Goal: Task Accomplishment & Management: Manage account settings

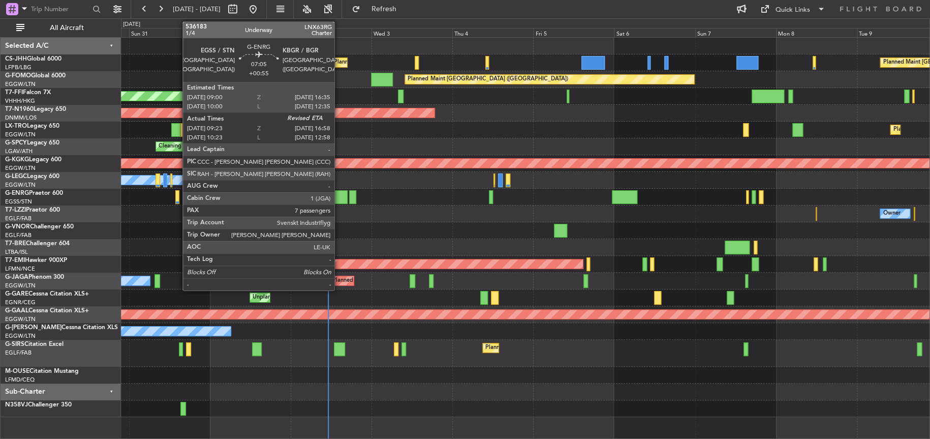
click at [339, 197] on div at bounding box center [335, 197] width 26 height 14
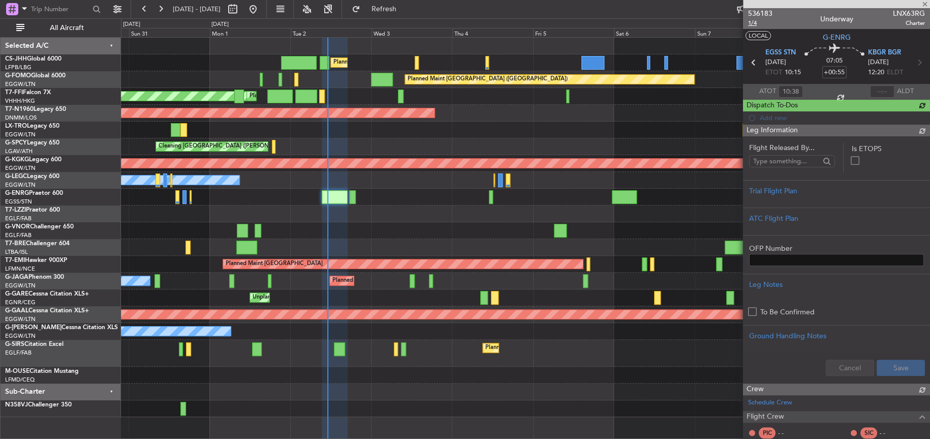
type input "09:38"
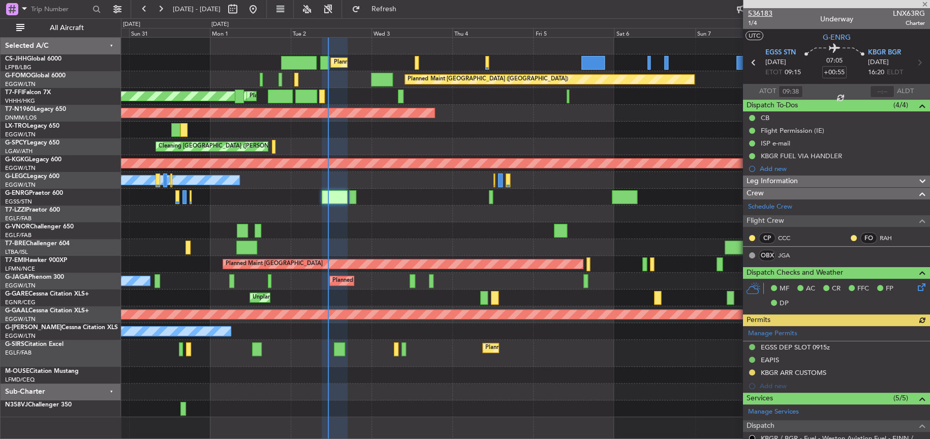
click at [762, 11] on span "536183" at bounding box center [760, 13] width 24 height 11
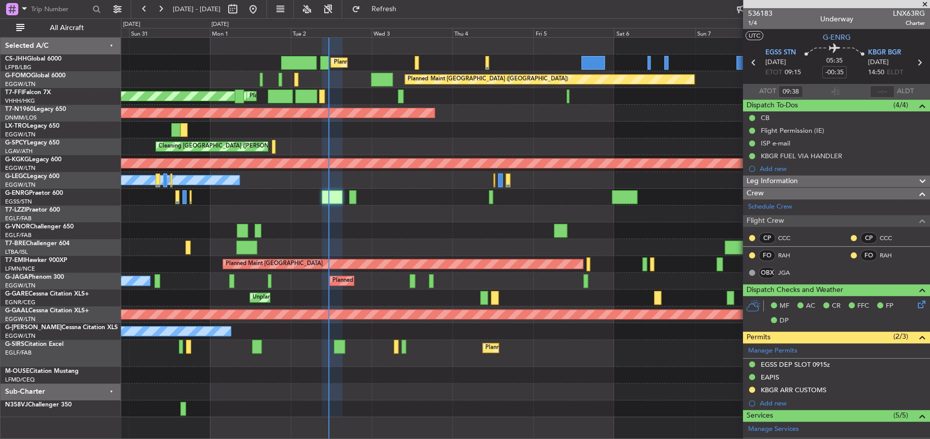
type input "-00:55"
click at [294, 211] on div "Owner" at bounding box center [525, 213] width 808 height 17
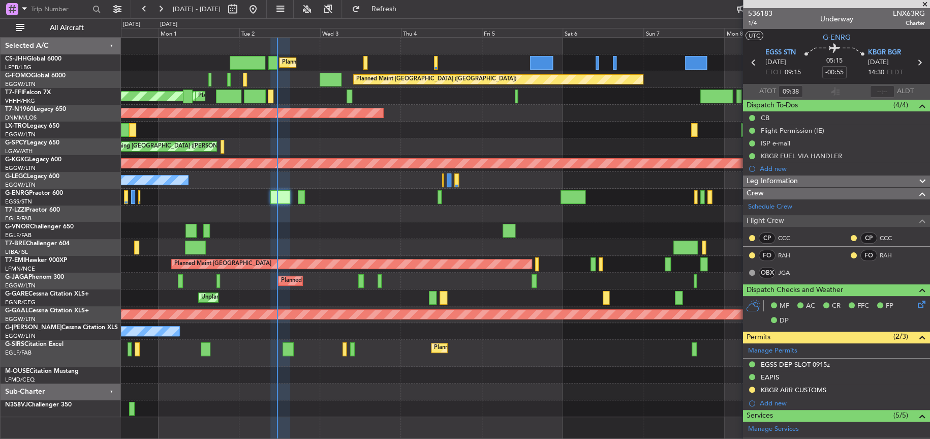
click at [424, 207] on div "Owner" at bounding box center [525, 213] width 808 height 17
click at [332, 180] on div "Owner Owner" at bounding box center [525, 180] width 808 height 17
click at [413, 9] on fb-refresh-button "Refresh" at bounding box center [377, 9] width 71 height 18
click at [405, 8] on span "Refresh" at bounding box center [383, 9] width 43 height 7
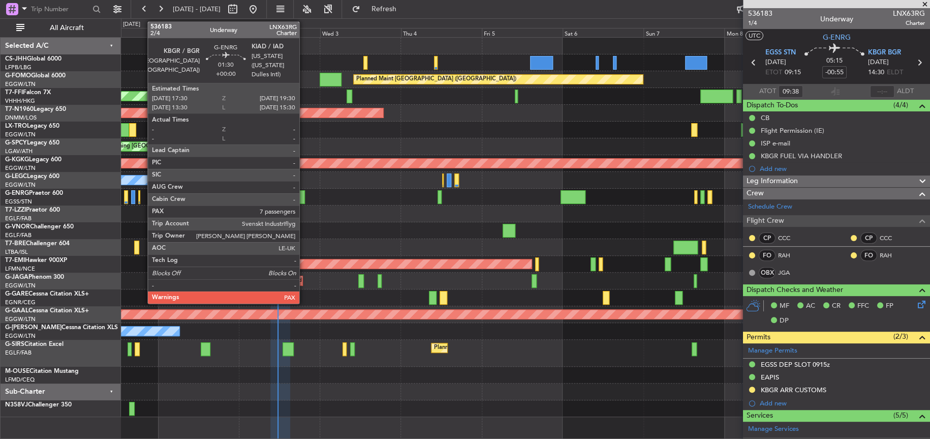
click at [304, 198] on div at bounding box center [301, 197] width 7 height 14
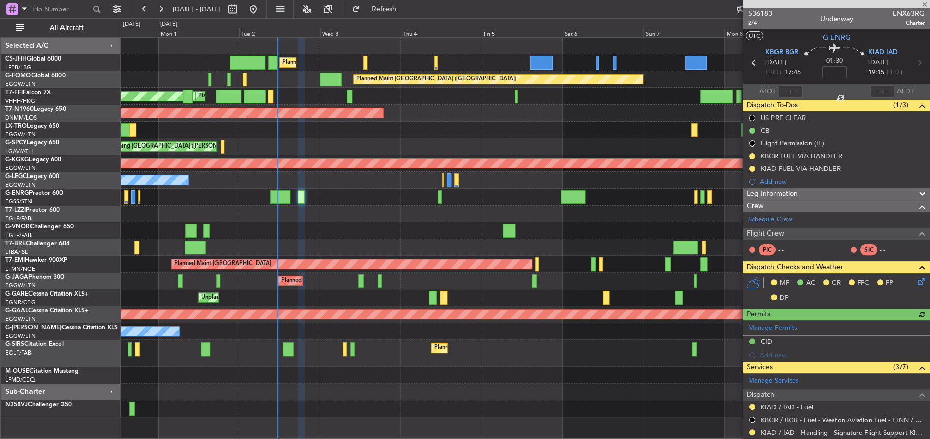
scroll to position [179, 0]
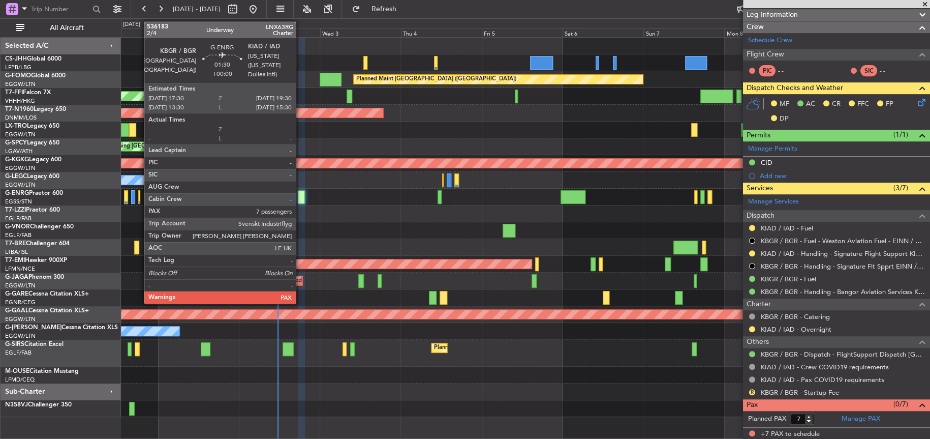
click at [300, 196] on div at bounding box center [301, 197] width 7 height 14
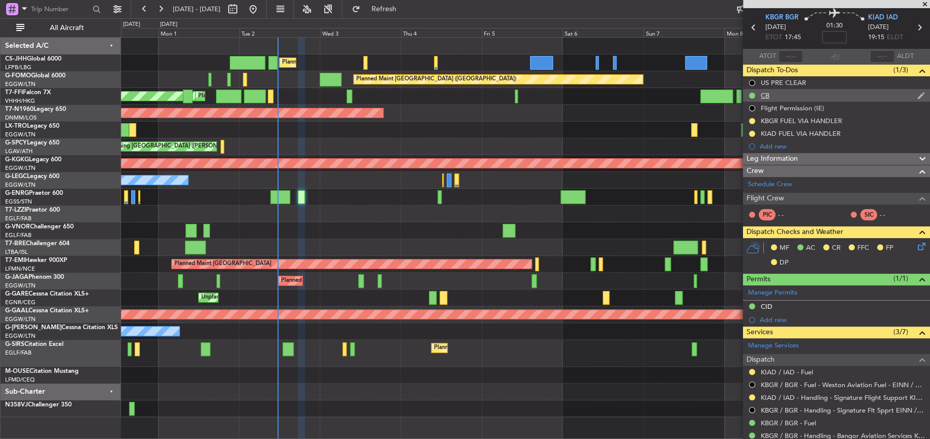
scroll to position [0, 0]
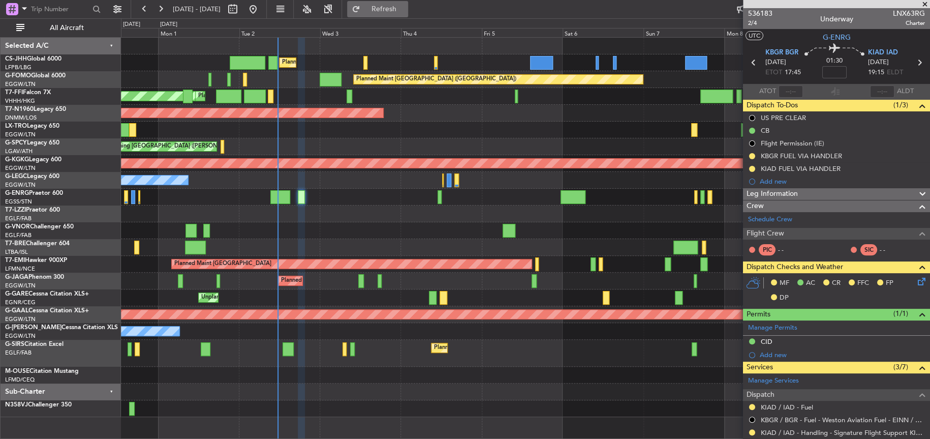
click at [405, 13] on span "Refresh" at bounding box center [383, 9] width 43 height 7
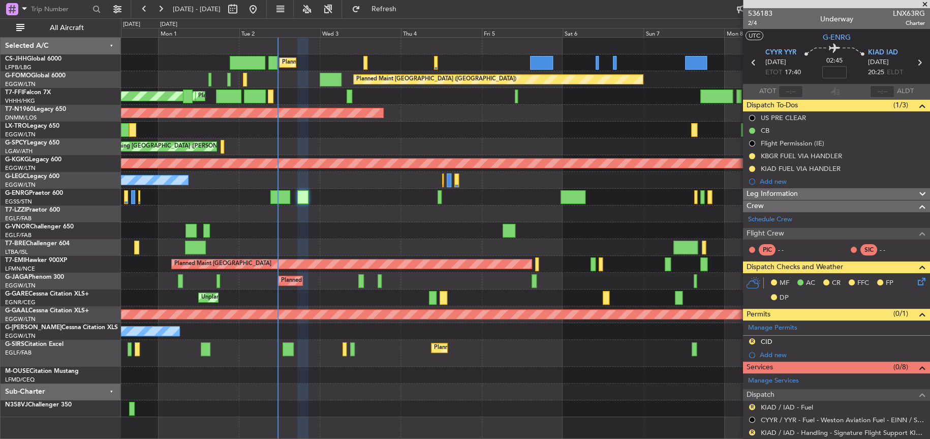
click at [396, 118] on div "Planned Maint [GEOGRAPHIC_DATA] ([GEOGRAPHIC_DATA])" at bounding box center [525, 113] width 808 height 17
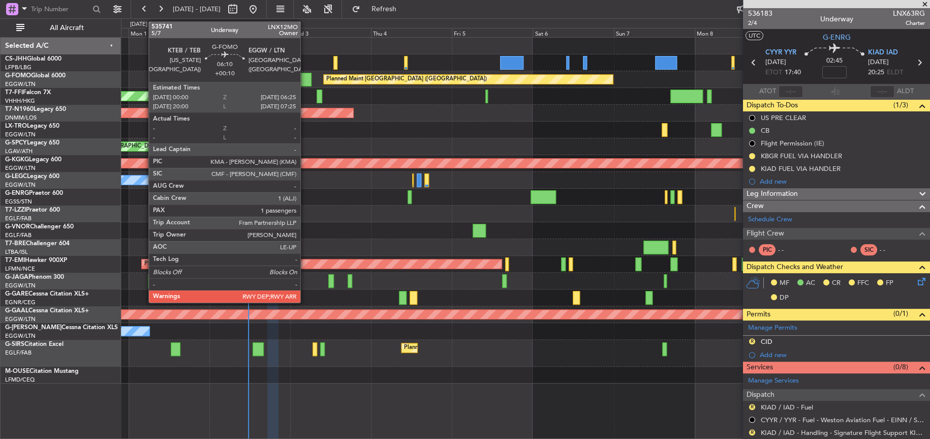
click at [305, 81] on div at bounding box center [301, 80] width 22 height 14
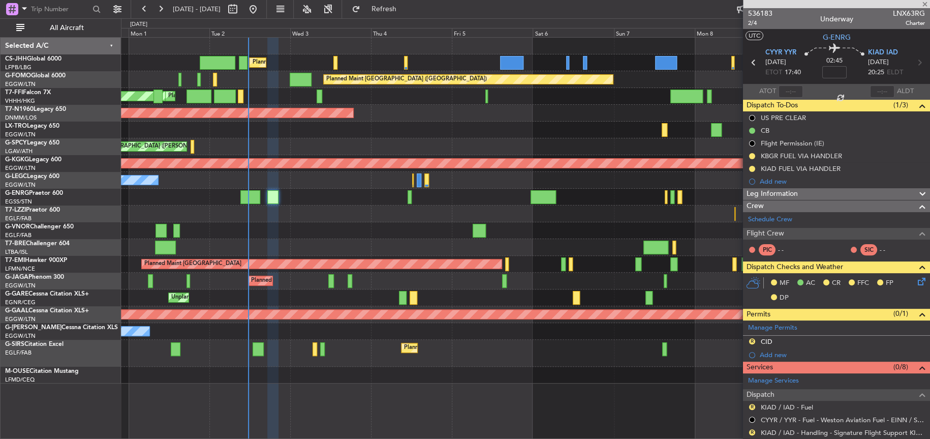
type input "+00:10"
type input "1"
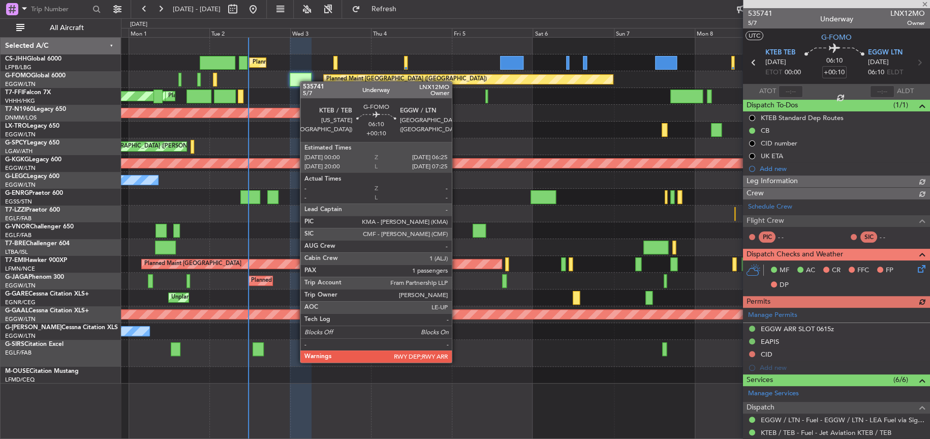
click at [305, 81] on div at bounding box center [301, 80] width 22 height 14
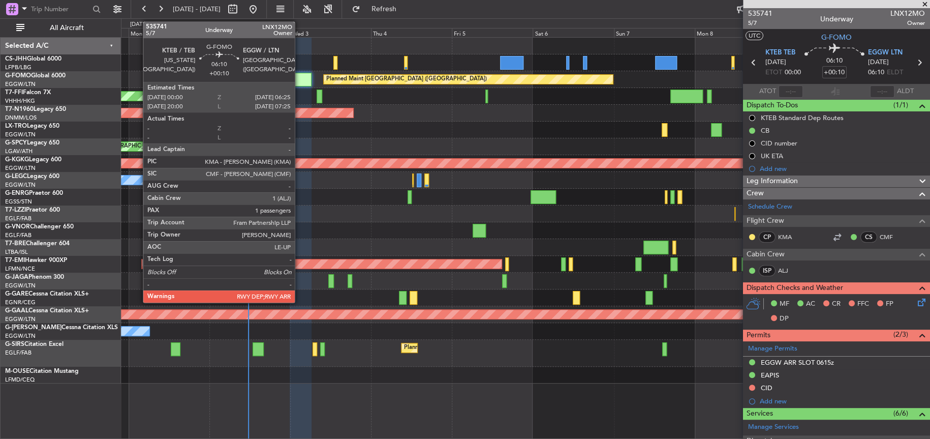
click at [299, 81] on div at bounding box center [301, 80] width 22 height 14
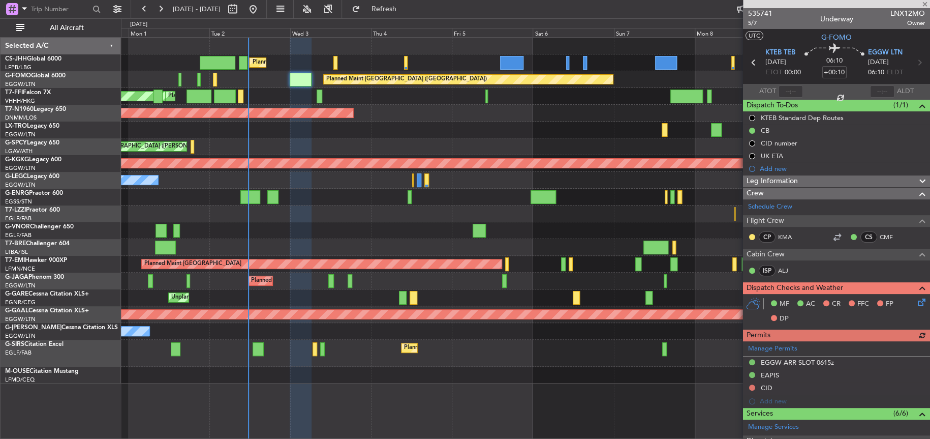
scroll to position [197, 0]
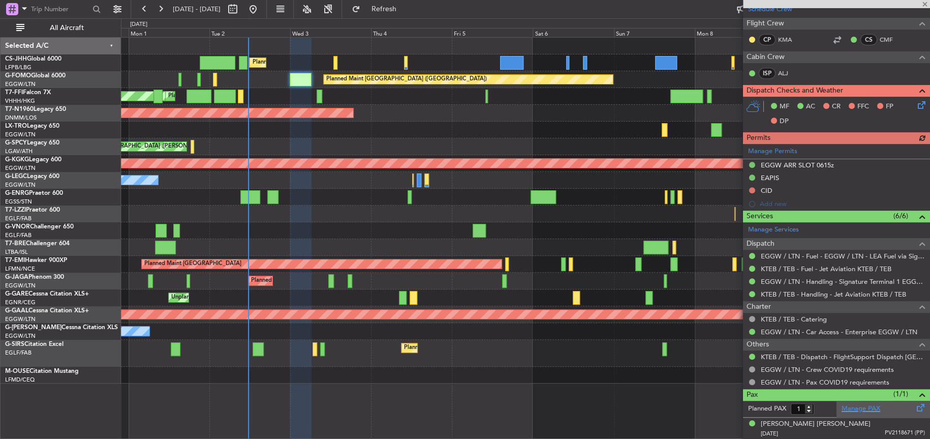
click at [842, 407] on link "Manage PAX" at bounding box center [861, 408] width 39 height 10
click at [405, 11] on span "Refresh" at bounding box center [383, 9] width 43 height 7
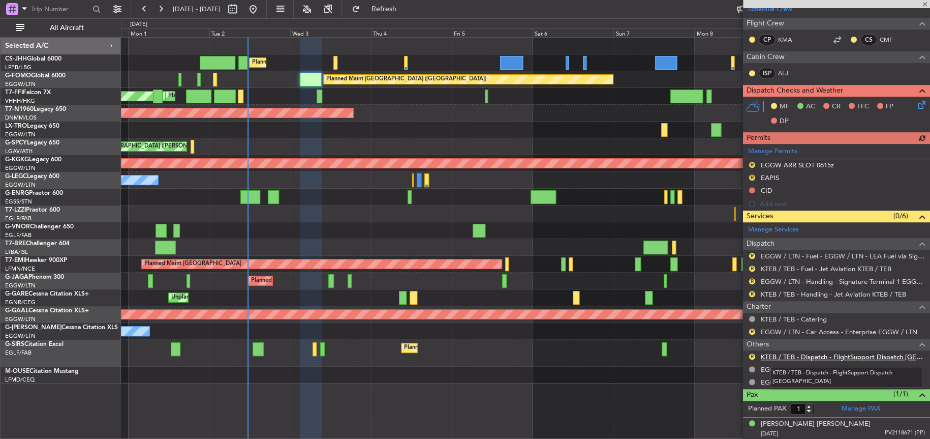
click at [829, 352] on link "KTEB / TEB - Dispatch - FlightSupport Dispatch [GEOGRAPHIC_DATA]" at bounding box center [843, 356] width 164 height 9
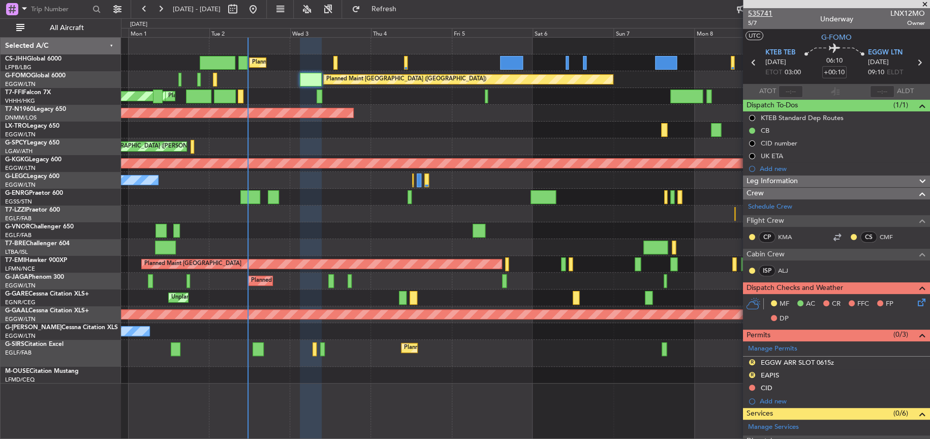
click at [764, 15] on span "535741" at bounding box center [760, 13] width 24 height 11
click at [405, 12] on span "Refresh" at bounding box center [383, 9] width 43 height 7
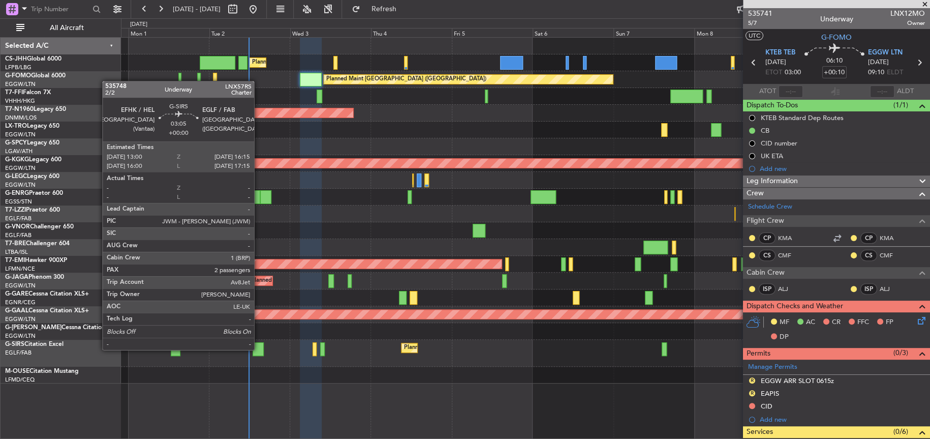
click at [259, 348] on div at bounding box center [258, 349] width 11 height 14
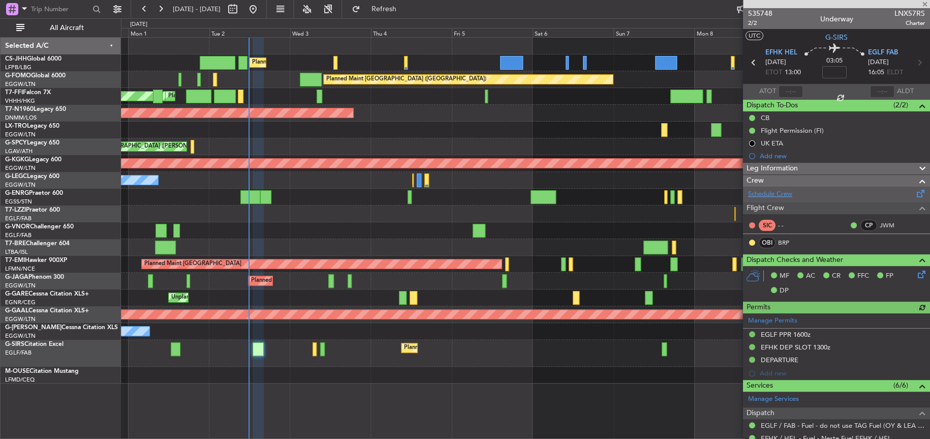
click at [775, 196] on link "Schedule Crew" at bounding box center [770, 194] width 44 height 10
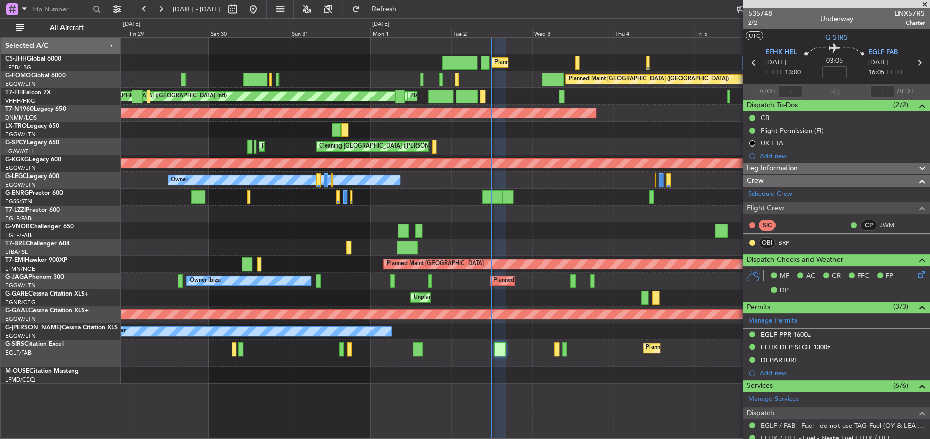
click at [492, 217] on div "Planned Maint [GEOGRAPHIC_DATA] ([GEOGRAPHIC_DATA]) Planned Maint [GEOGRAPHIC_D…" at bounding box center [525, 211] width 808 height 346
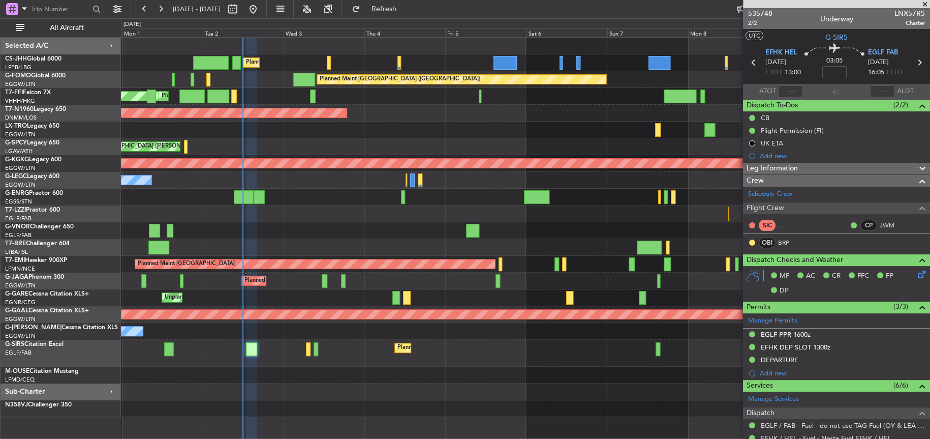
click at [286, 373] on div at bounding box center [525, 374] width 808 height 17
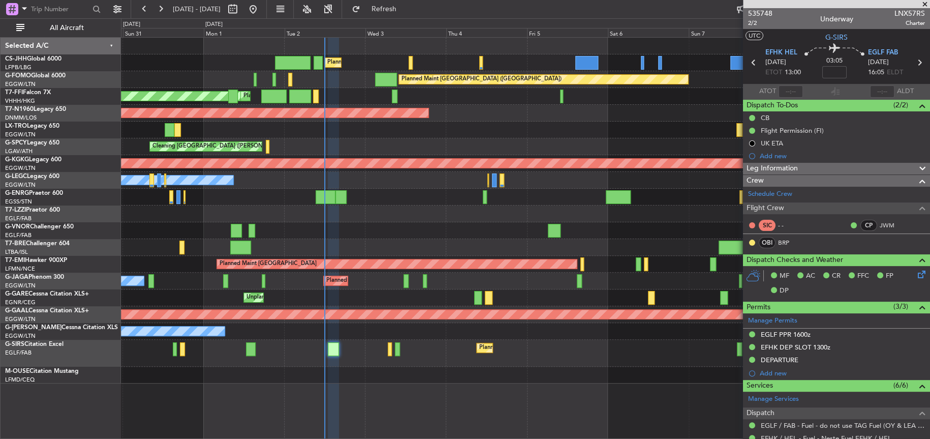
click at [356, 210] on div "Planned Maint [GEOGRAPHIC_DATA] ([GEOGRAPHIC_DATA]) Planned Maint [GEOGRAPHIC_D…" at bounding box center [525, 211] width 808 height 346
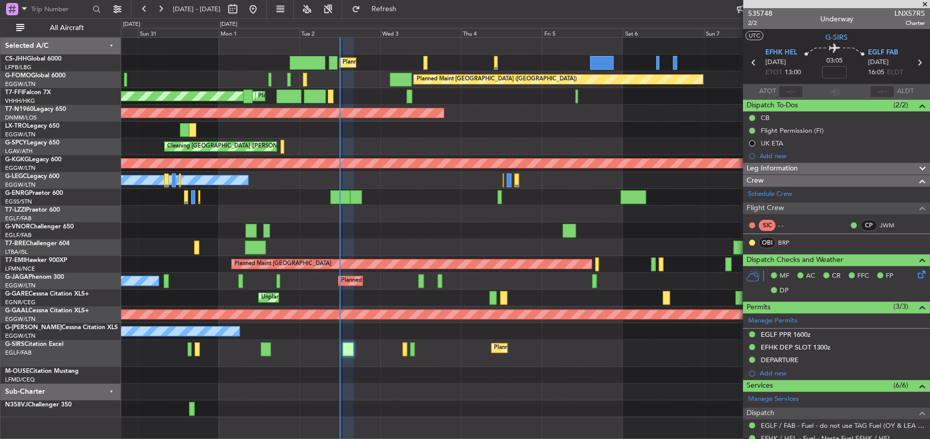
click at [423, 220] on div "Owner" at bounding box center [525, 213] width 808 height 17
click at [426, 223] on div "Planned Maint [GEOGRAPHIC_DATA] ([GEOGRAPHIC_DATA]) Planned Maint [GEOGRAPHIC_D…" at bounding box center [525, 227] width 808 height 379
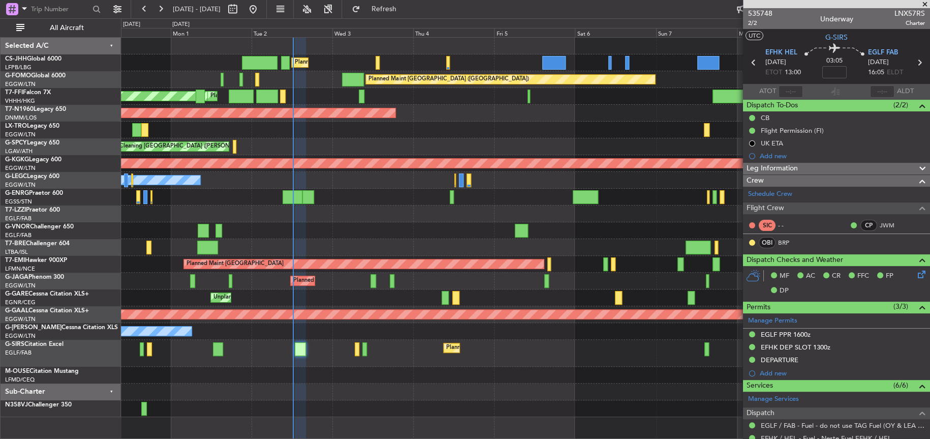
click at [349, 201] on div at bounding box center [525, 197] width 808 height 17
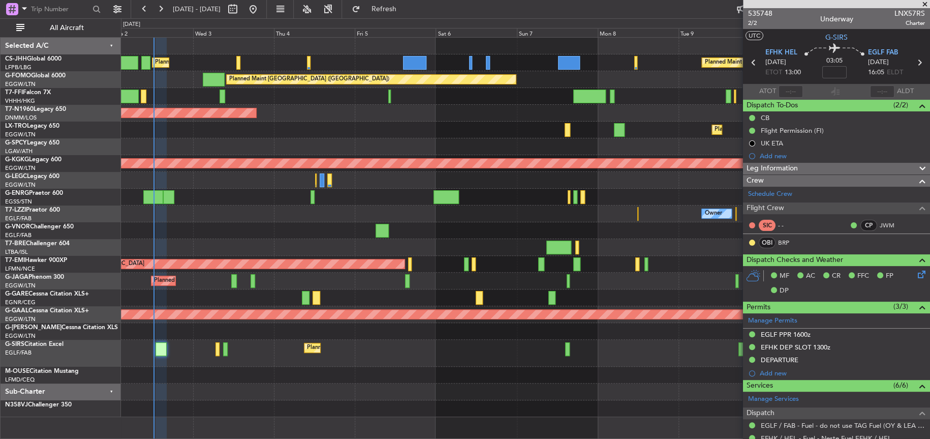
click at [318, 147] on div "Planned Maint [GEOGRAPHIC_DATA] ([GEOGRAPHIC_DATA]) Planned Maint [GEOGRAPHIC_D…" at bounding box center [525, 227] width 808 height 379
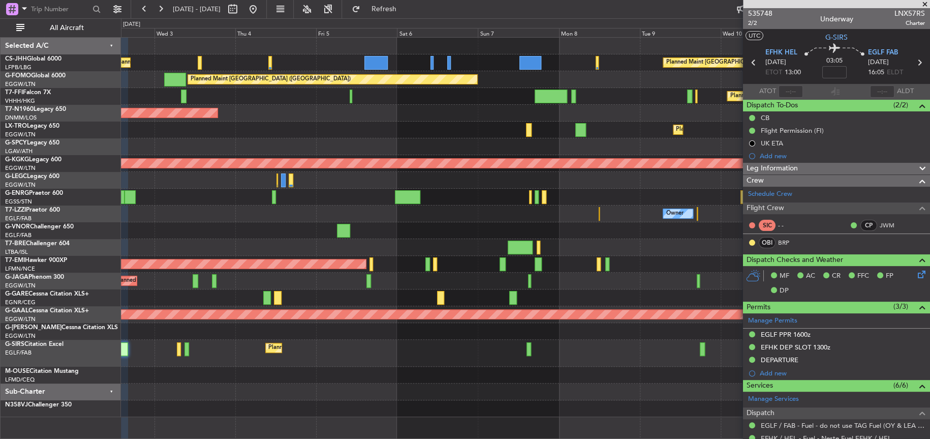
click at [274, 138] on div "Planned Maint [GEOGRAPHIC_DATA] ([GEOGRAPHIC_DATA]) Planned Maint [GEOGRAPHIC_D…" at bounding box center [525, 227] width 808 height 379
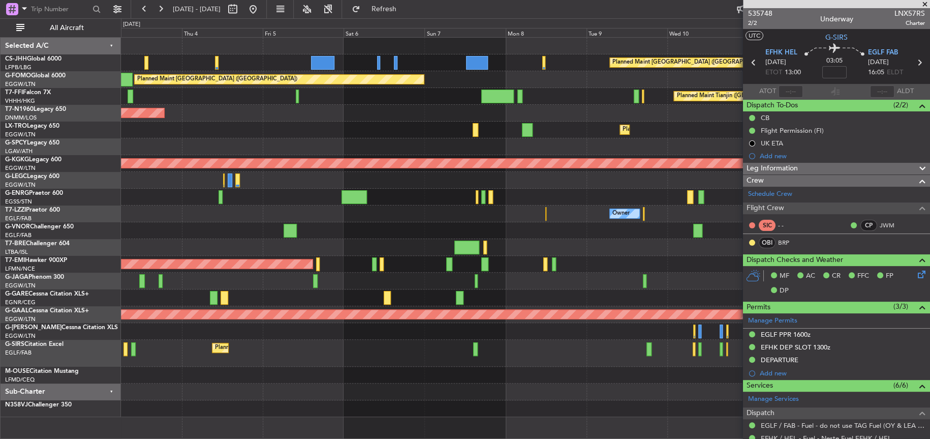
click at [401, 180] on div "Planned Maint [GEOGRAPHIC_DATA] ([GEOGRAPHIC_DATA]) Planned Maint [GEOGRAPHIC_D…" at bounding box center [525, 227] width 808 height 379
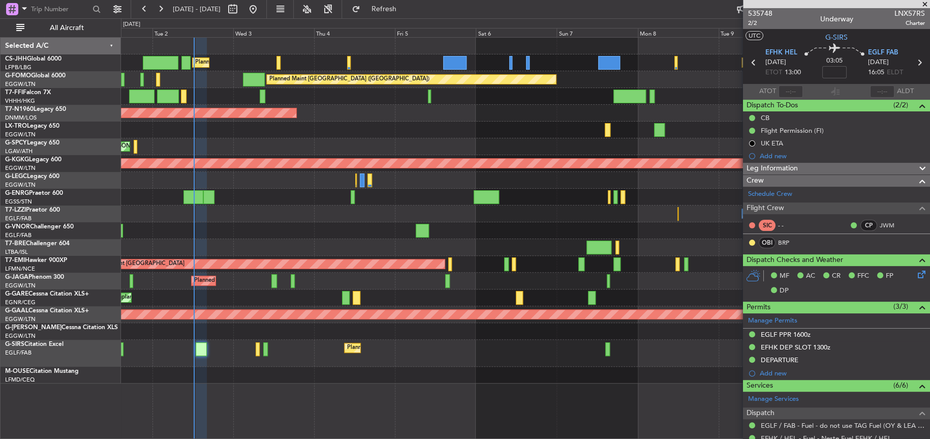
click at [513, 408] on div "Planned Maint [GEOGRAPHIC_DATA] ([GEOGRAPHIC_DATA]) Planned Maint [GEOGRAPHIC_D…" at bounding box center [525, 237] width 809 height 401
click at [531, 397] on div "Planned Maint [GEOGRAPHIC_DATA] ([GEOGRAPHIC_DATA]) Planned Maint [GEOGRAPHIC_D…" at bounding box center [525, 237] width 809 height 401
click at [768, 9] on span "535748" at bounding box center [760, 13] width 24 height 11
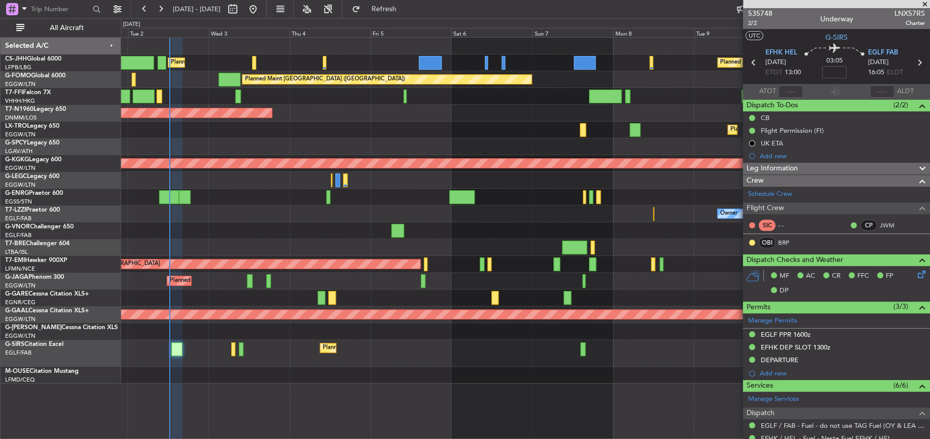
click at [447, 110] on div "Planned Maint [GEOGRAPHIC_DATA] ([GEOGRAPHIC_DATA])" at bounding box center [525, 113] width 808 height 17
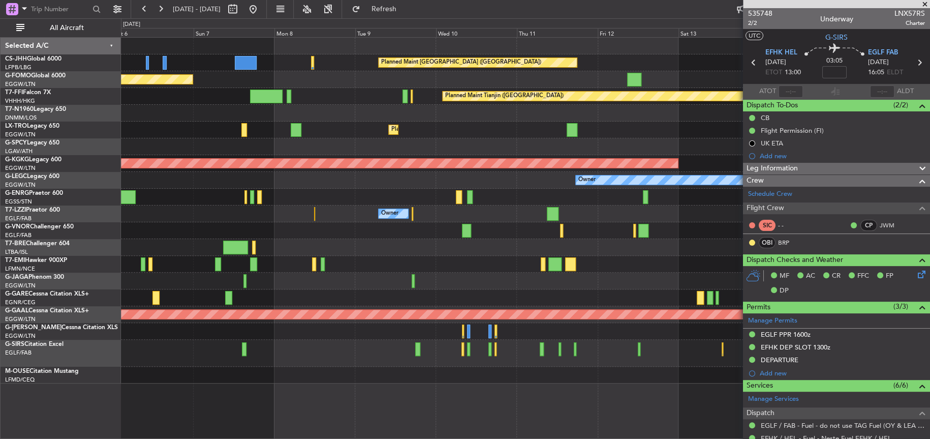
click at [259, 157] on div "Planned Maint [GEOGRAPHIC_DATA] ([GEOGRAPHIC_DATA]) Planned Maint [GEOGRAPHIC_D…" at bounding box center [525, 211] width 808 height 346
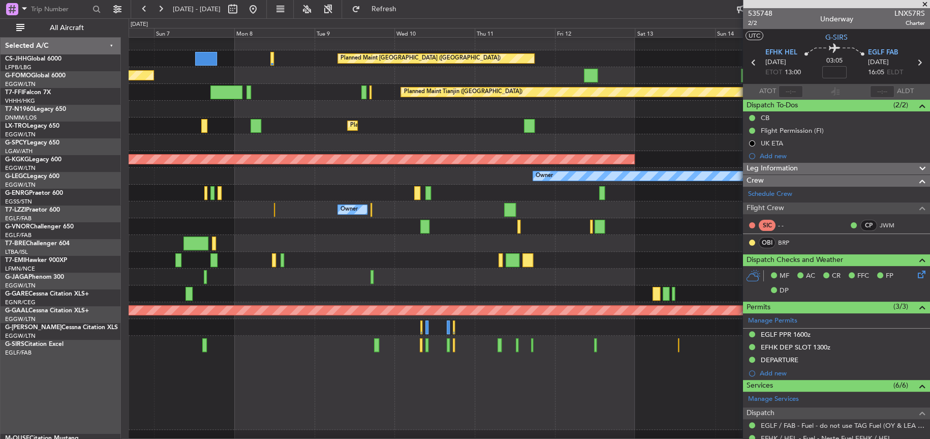
scroll to position [4, 0]
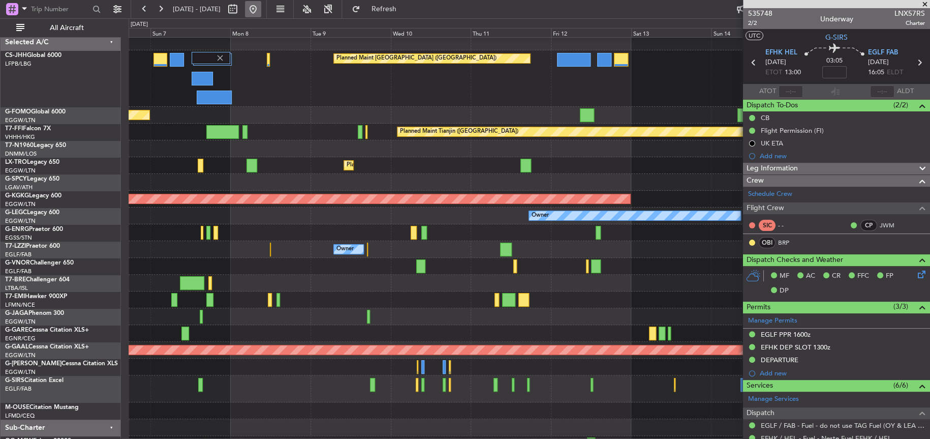
click at [261, 7] on button at bounding box center [253, 9] width 16 height 16
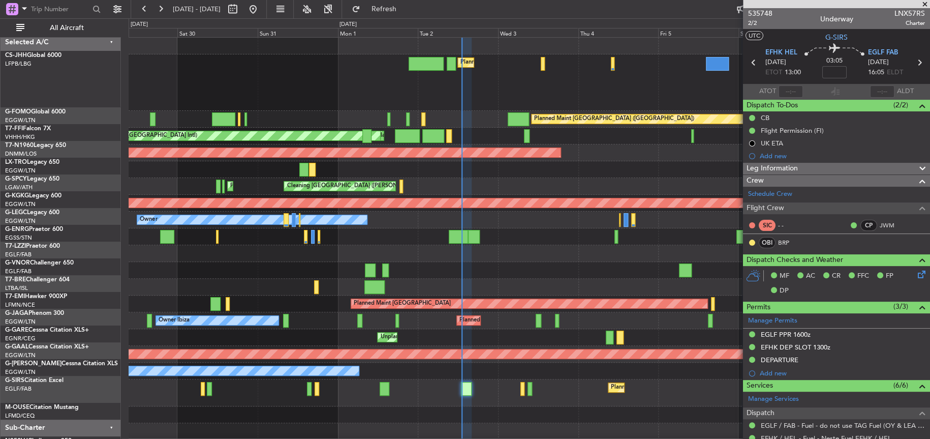
scroll to position [0, 0]
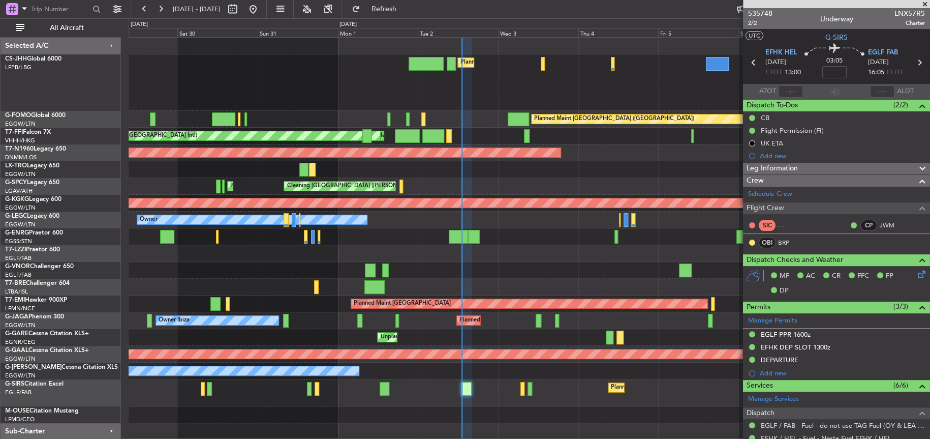
click at [406, 273] on div at bounding box center [529, 270] width 801 height 17
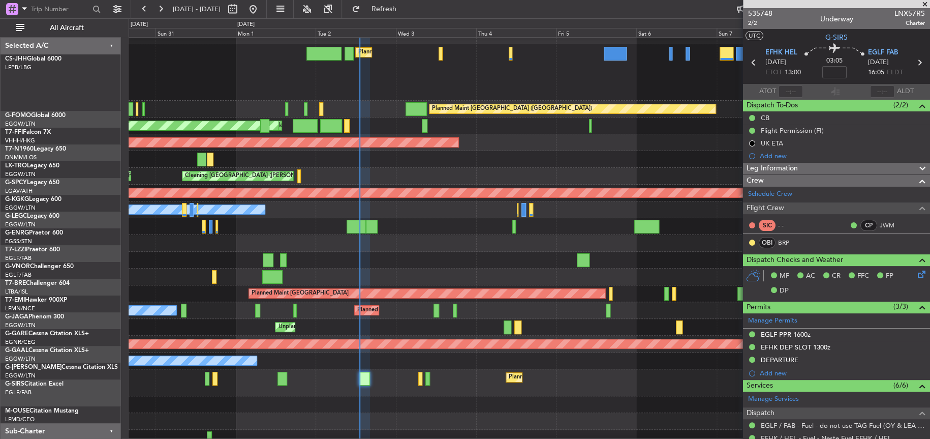
scroll to position [17, 0]
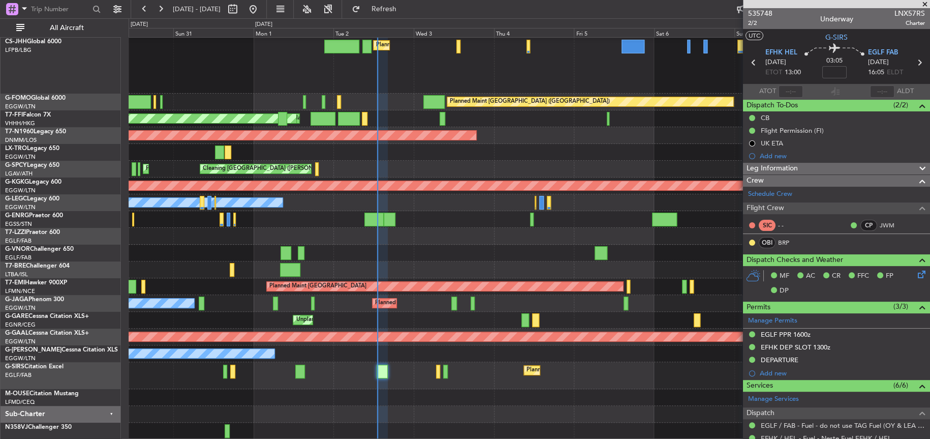
click at [339, 154] on div "Planned Maint Dusseldorf" at bounding box center [529, 152] width 801 height 17
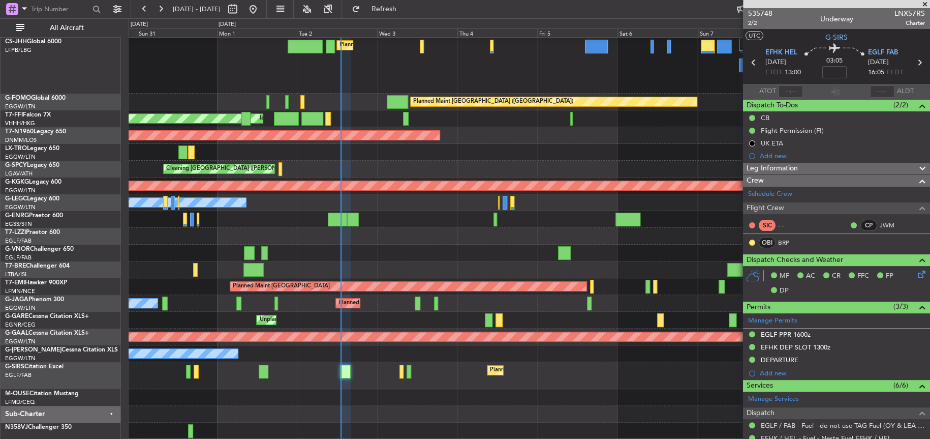
click at [371, 161] on div "Cleaning [GEOGRAPHIC_DATA] ([PERSON_NAME] Intl) Planned Maint [GEOGRAPHIC_DATA]…" at bounding box center [529, 169] width 801 height 17
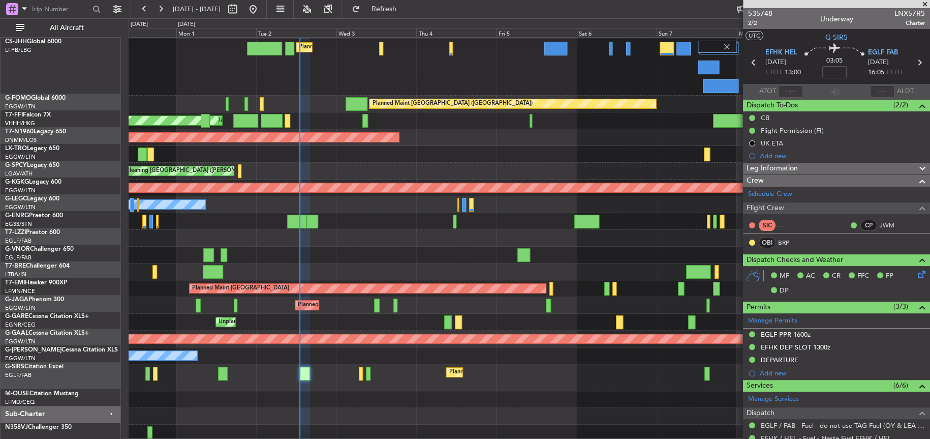
scroll to position [15, 0]
click at [295, 169] on div "Cleaning [GEOGRAPHIC_DATA] ([PERSON_NAME] Intl) Planned Maint [GEOGRAPHIC_DATA]…" at bounding box center [529, 171] width 800 height 17
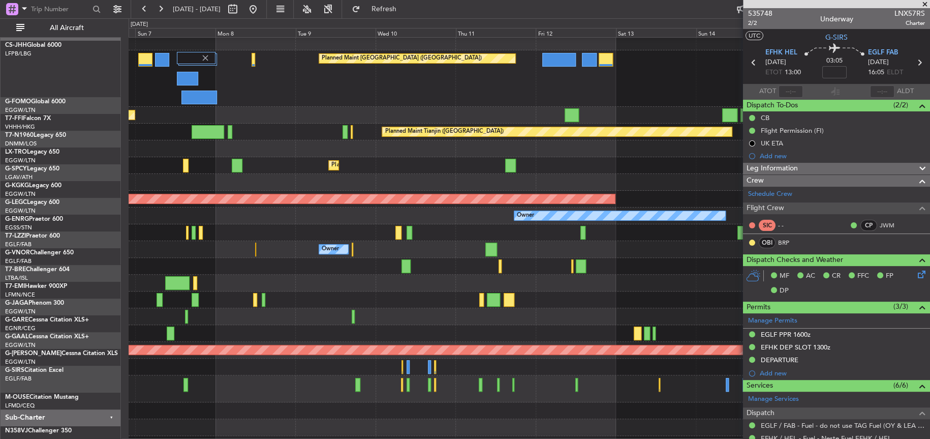
click at [0, 166] on html "[DATE] - [DATE] Refresh Quick Links All Aircraft Planned Maint [GEOGRAPHIC_DATA…" at bounding box center [465, 219] width 930 height 439
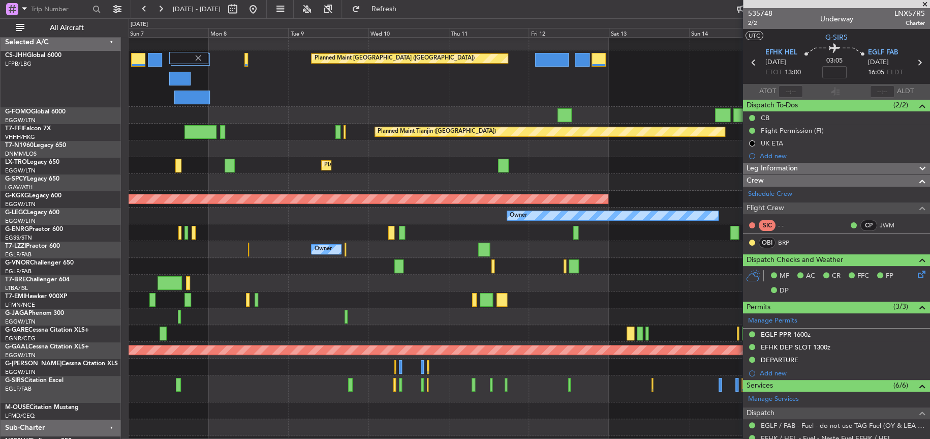
drag, startPoint x: 650, startPoint y: 181, endPoint x: 537, endPoint y: 181, distance: 113.8
click at [537, 181] on fb-app "[DATE] - [DATE] Refresh Quick Links All Aircraft Planned Maint [GEOGRAPHIC_DATA…" at bounding box center [465, 223] width 930 height 431
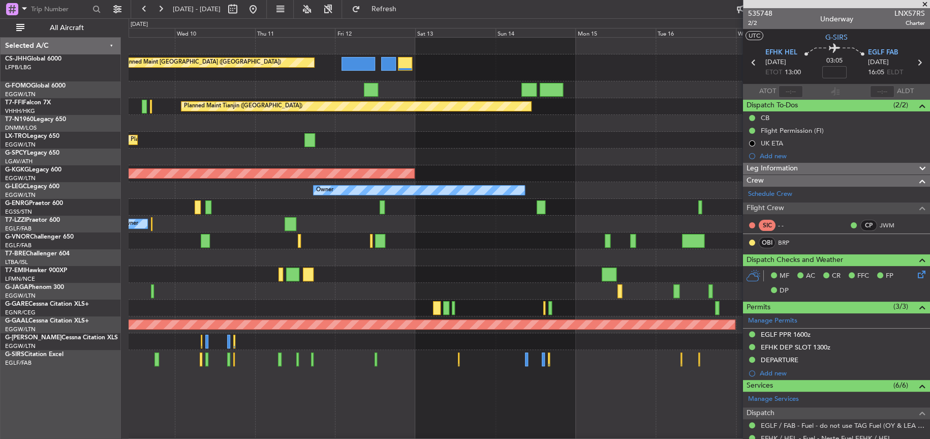
click at [618, 165] on div "AOG Maint [GEOGRAPHIC_DATA] (Ataturk)" at bounding box center [529, 173] width 801 height 17
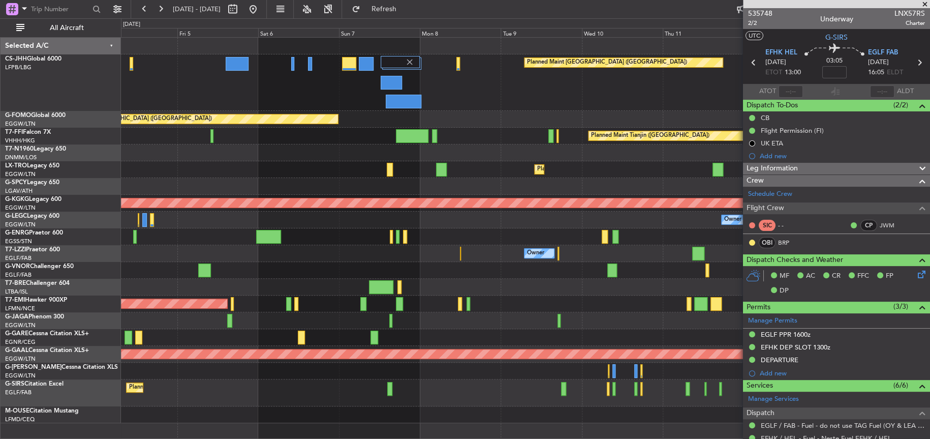
click at [173, 265] on div "Planned Maint [GEOGRAPHIC_DATA] ([GEOGRAPHIC_DATA]) Planned Maint [GEOGRAPHIC_D…" at bounding box center [525, 230] width 808 height 385
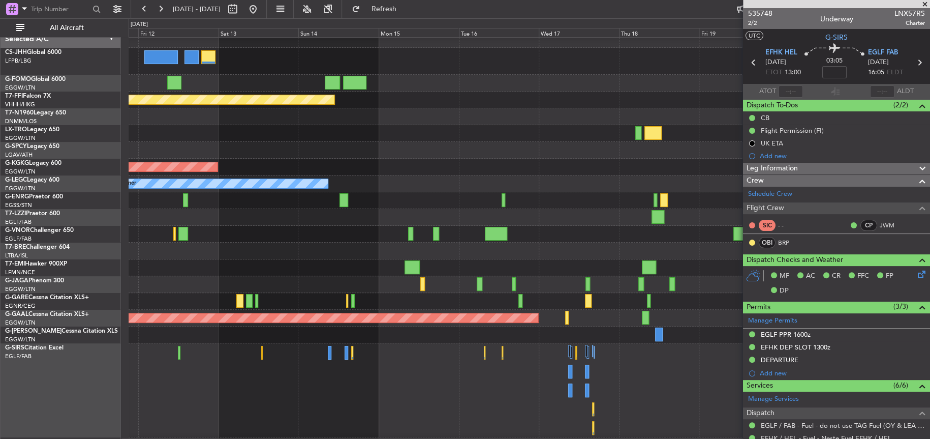
click at [157, 255] on div at bounding box center [529, 250] width 801 height 17
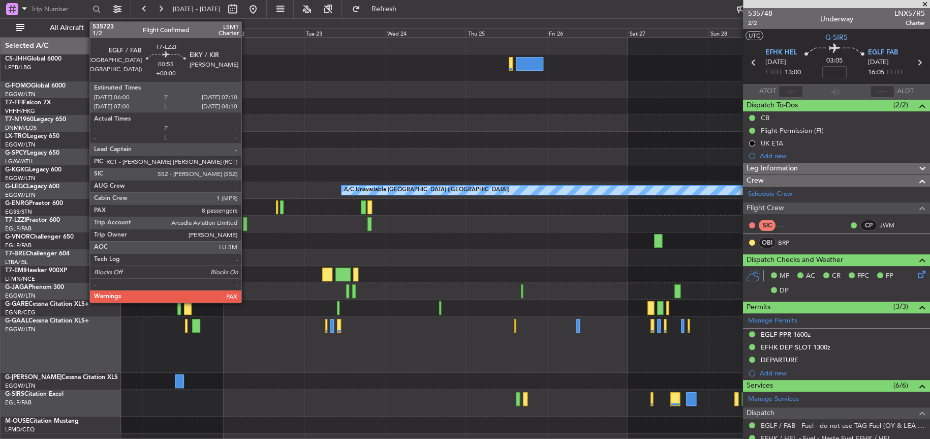
click at [246, 225] on div at bounding box center [245, 224] width 4 height 14
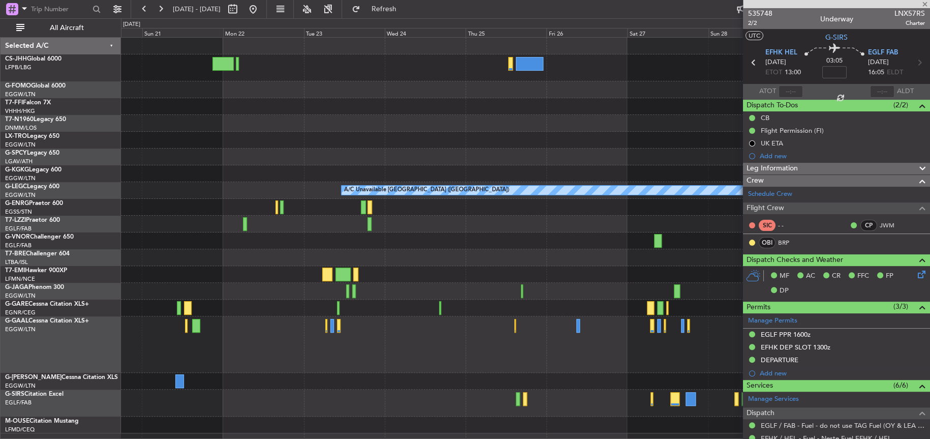
type input "8"
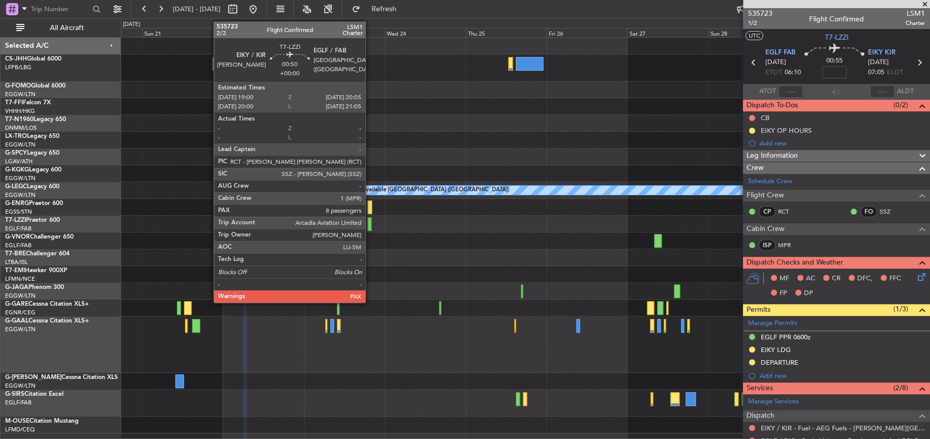
click at [370, 227] on div at bounding box center [369, 224] width 4 height 14
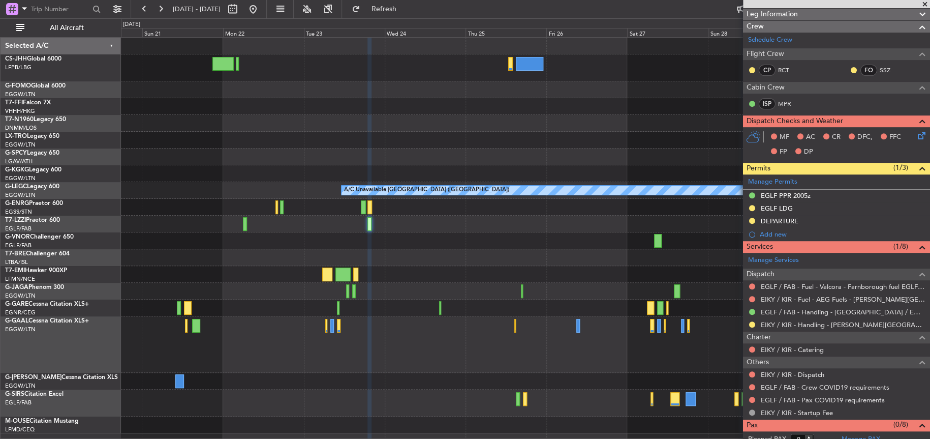
scroll to position [174, 0]
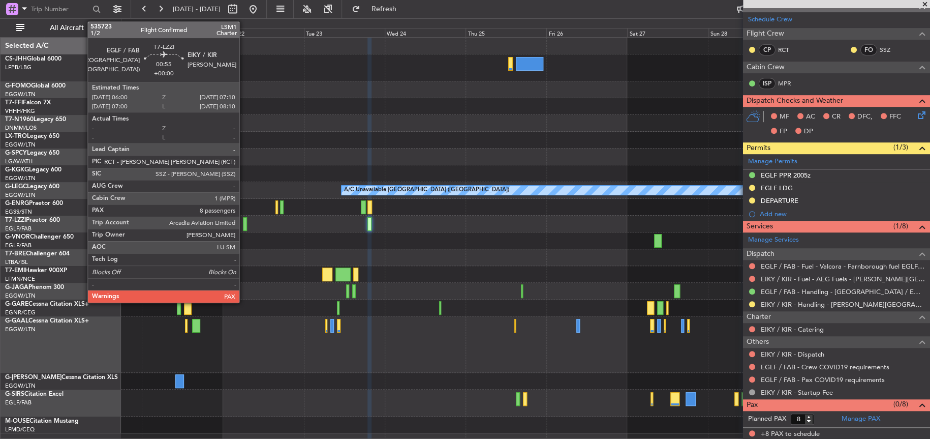
click at [244, 225] on div at bounding box center [245, 224] width 4 height 14
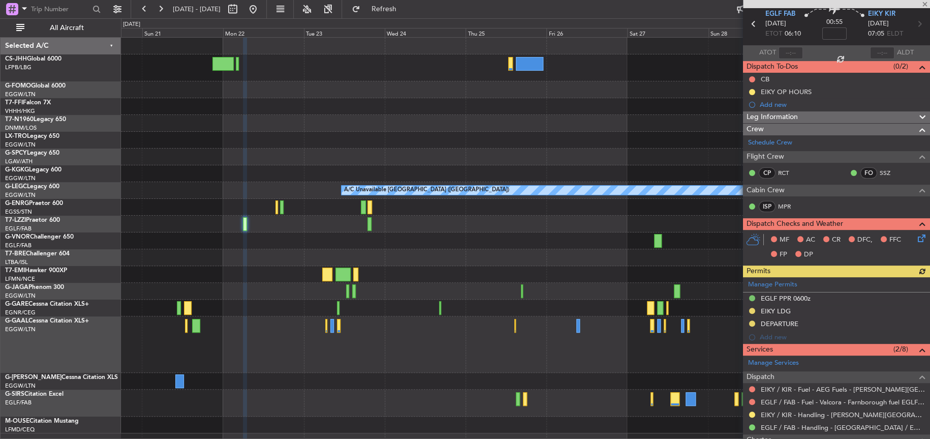
scroll to position [200, 0]
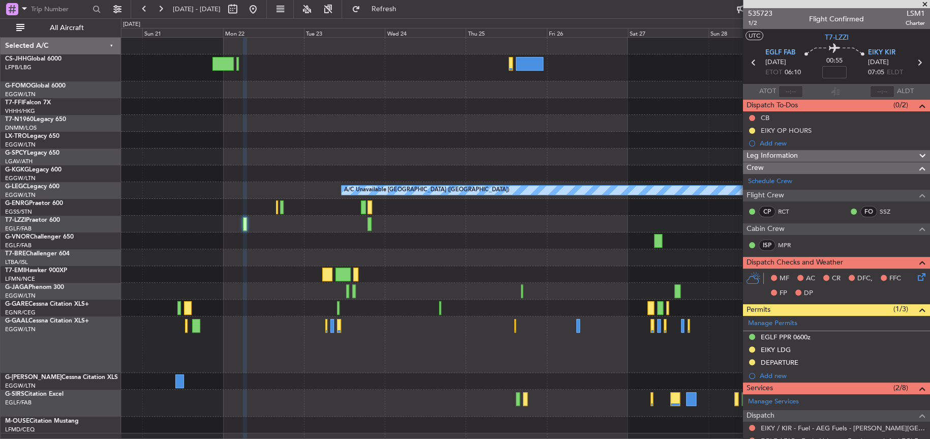
scroll to position [200, 0]
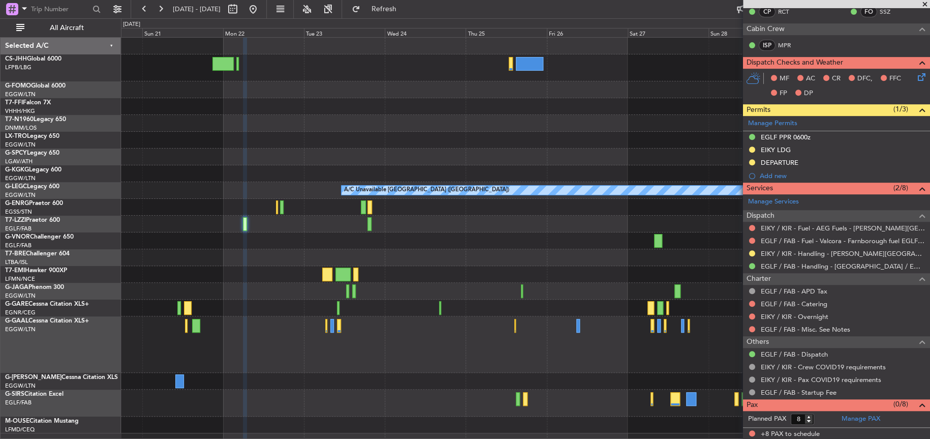
click at [414, 111] on div at bounding box center [525, 106] width 808 height 17
click at [230, 185] on div "A/C Unavailable London (Luton)" at bounding box center [525, 190] width 808 height 17
click at [261, 9] on button at bounding box center [253, 9] width 16 height 16
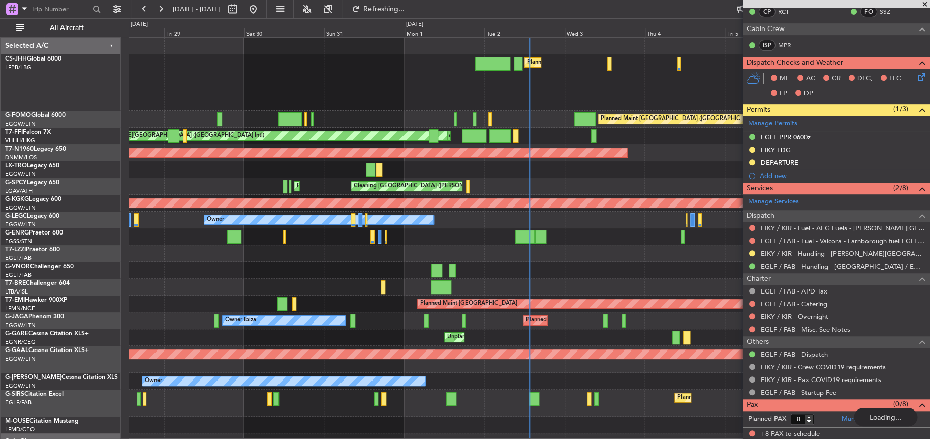
click at [543, 270] on div at bounding box center [529, 270] width 800 height 17
click at [585, 241] on div at bounding box center [529, 236] width 801 height 17
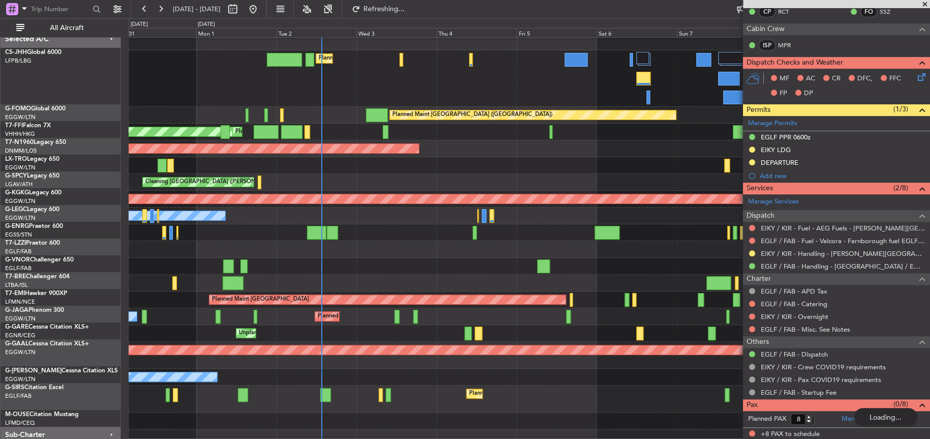
click at [324, 279] on div at bounding box center [529, 282] width 801 height 17
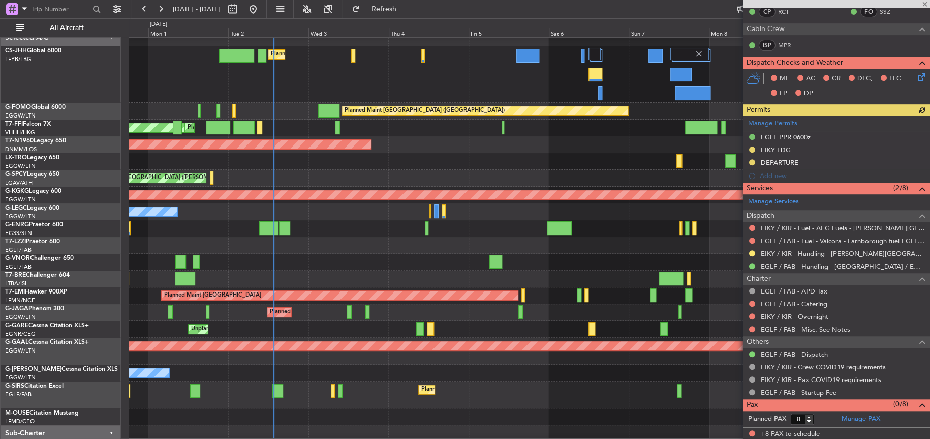
scroll to position [0, 0]
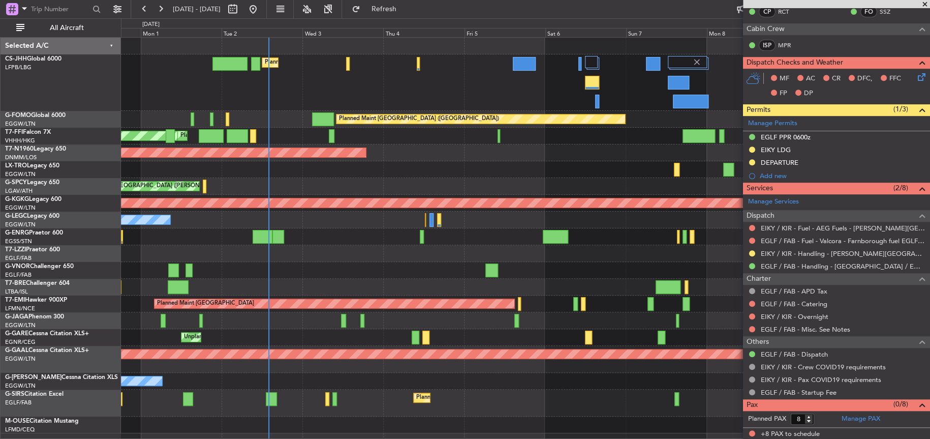
click at [397, 165] on div "Planned Maint Dusseldorf" at bounding box center [525, 169] width 808 height 17
click at [398, 157] on div "Planned Maint [GEOGRAPHIC_DATA] ([GEOGRAPHIC_DATA])" at bounding box center [525, 152] width 808 height 17
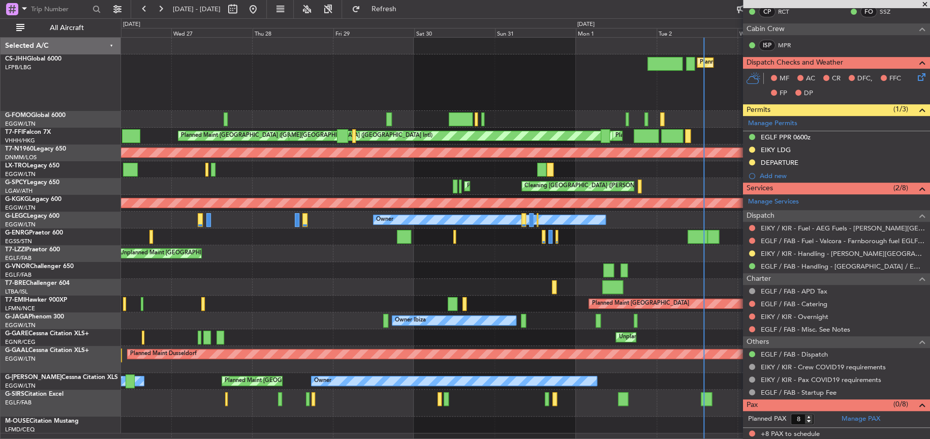
click at [665, 296] on div "Planned Maint London (Luton) Planned Maint London (Luton) MEL Hong Kong (Hong K…" at bounding box center [525, 235] width 808 height 395
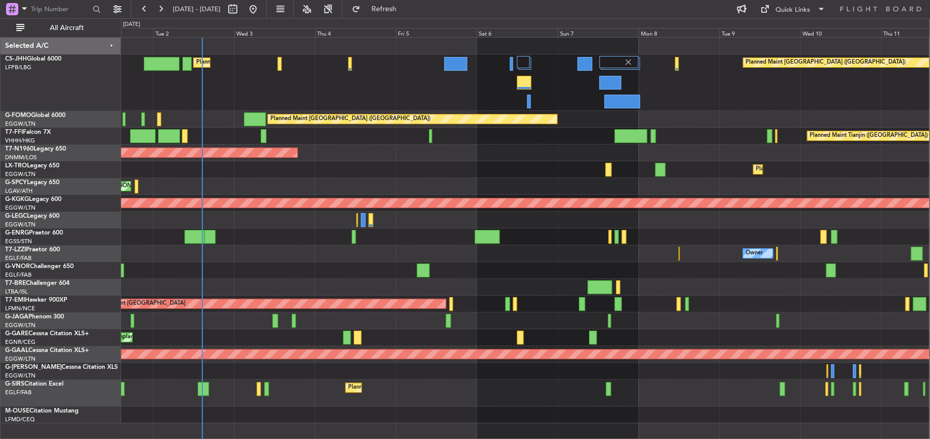
click at [360, 179] on div "Planned Maint London (Luton) Planned Maint Paris (Le Bourget) Planned Maint Lon…" at bounding box center [525, 230] width 808 height 385
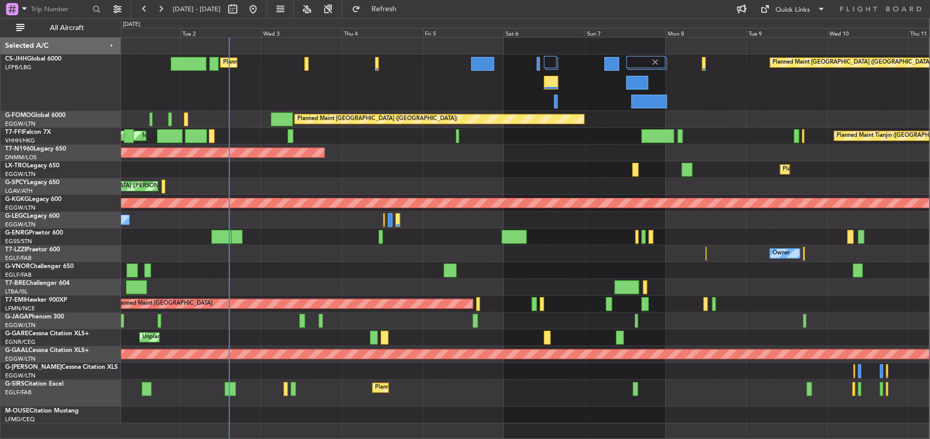
click at [448, 170] on div "Planned Maint Dusseldorf" at bounding box center [525, 169] width 808 height 17
click at [382, 157] on div "Planned Maint [GEOGRAPHIC_DATA] ([GEOGRAPHIC_DATA])" at bounding box center [525, 152] width 808 height 17
click at [341, 150] on div "Planned Maint [GEOGRAPHIC_DATA] ([GEOGRAPHIC_DATA])" at bounding box center [525, 152] width 808 height 17
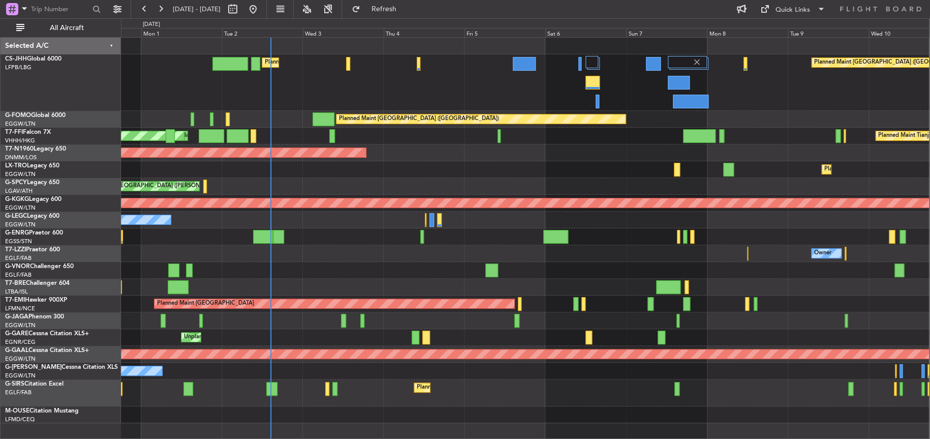
click at [442, 180] on div "Planned Maint London (Luton) Planned Maint Paris (Le Bourget) Planned Maint Lon…" at bounding box center [525, 230] width 808 height 385
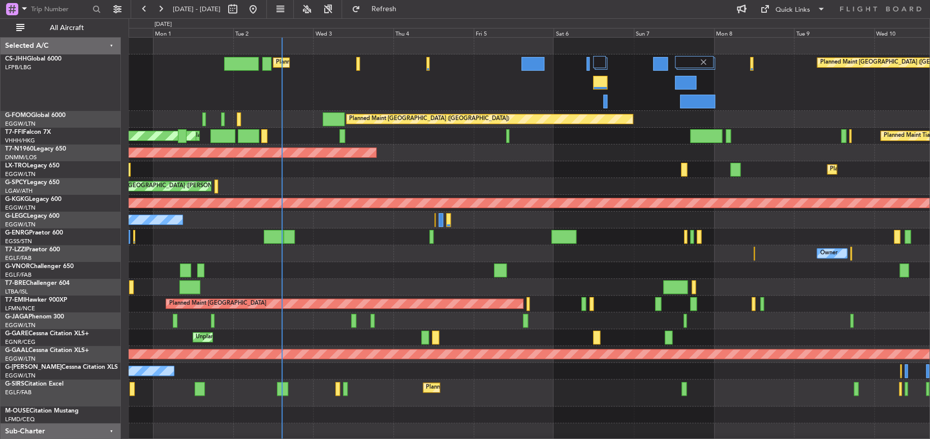
click at [175, 172] on div "Planned Maint Dusseldorf" at bounding box center [529, 169] width 801 height 17
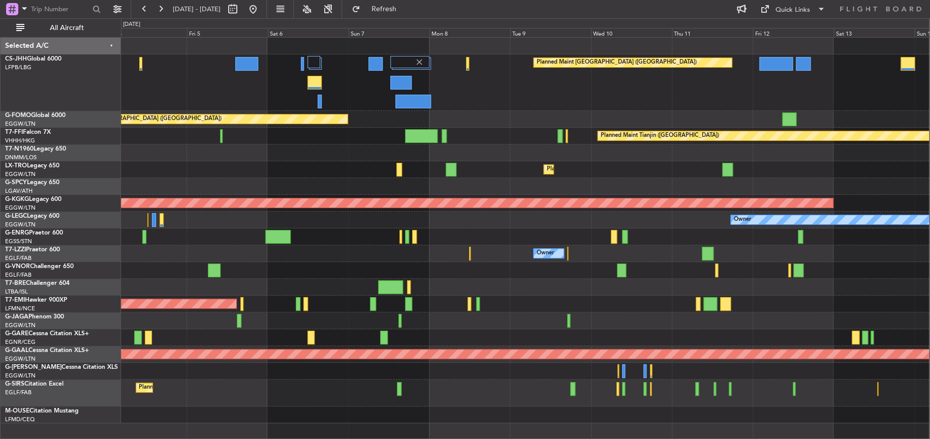
click at [274, 297] on div "Planned Maint Paris (Le Bourget) Planned Maint London (Luton) Planned Maint Lon…" at bounding box center [525, 230] width 808 height 385
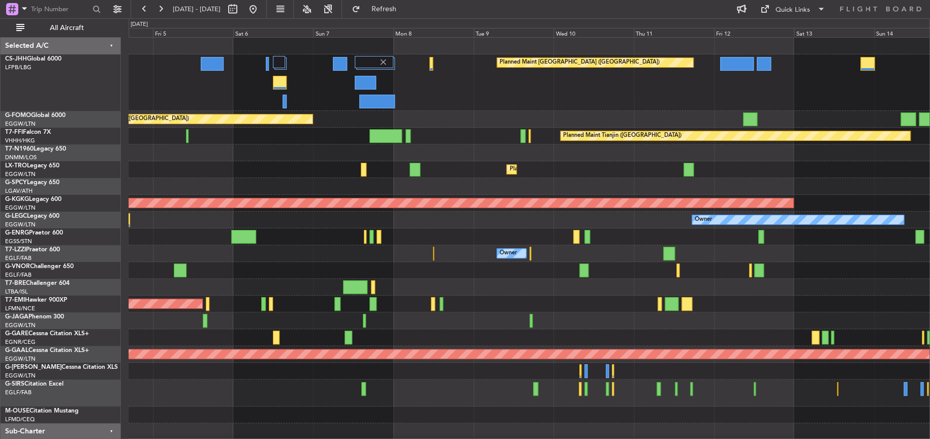
click at [645, 314] on div "Planned Maint Paris (Le Bourget) Planned Maint London (Luton) Planned Maint Lon…" at bounding box center [529, 247] width 801 height 419
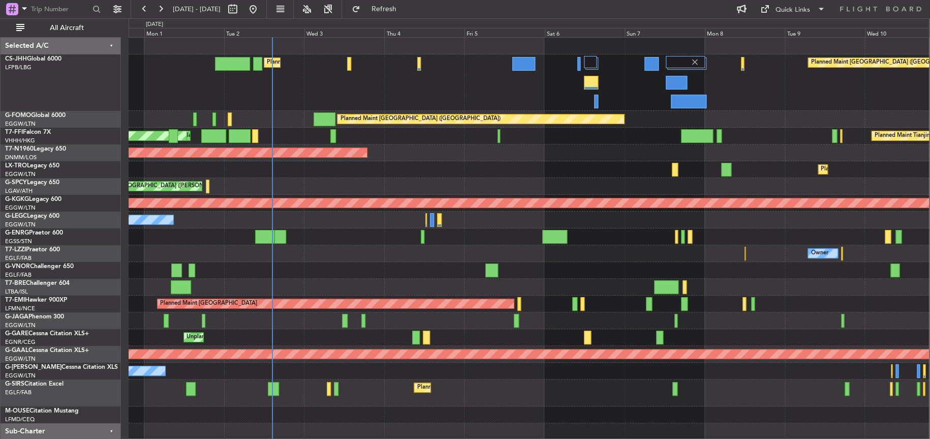
scroll to position [3, 0]
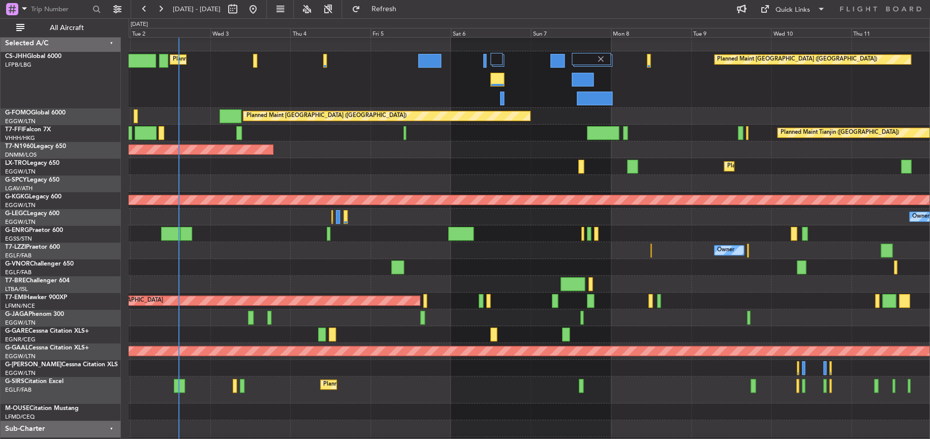
click at [352, 292] on div "Planned Maint [GEOGRAPHIC_DATA]" at bounding box center [529, 300] width 801 height 17
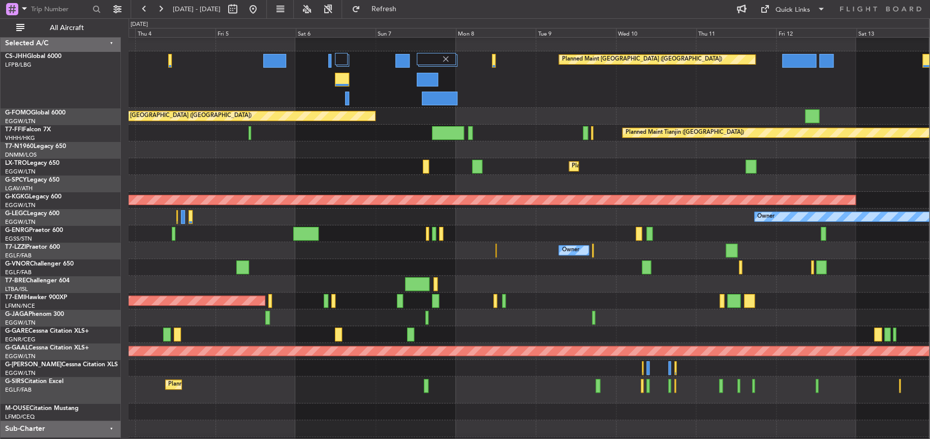
click at [345, 275] on div at bounding box center [529, 283] width 800 height 17
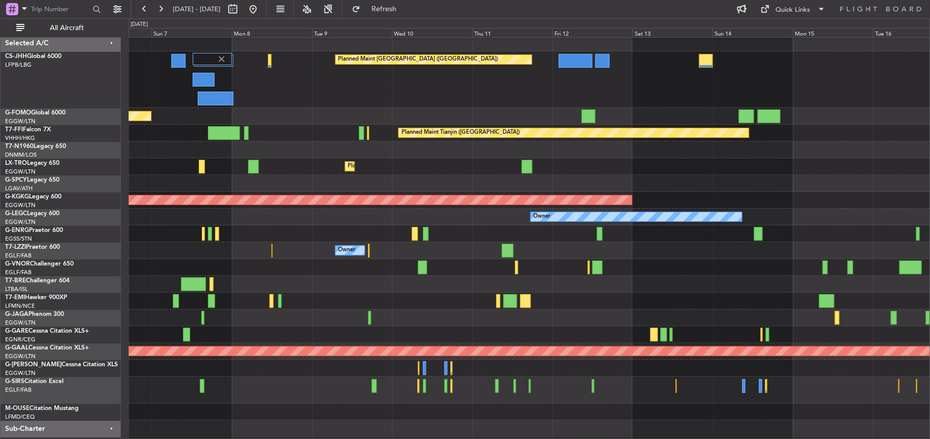
click at [560, 274] on div at bounding box center [529, 267] width 801 height 17
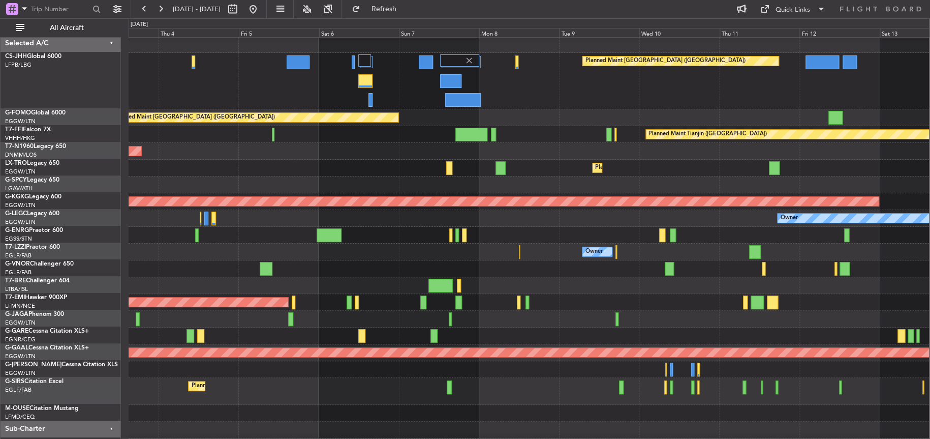
scroll to position [0, 0]
click at [559, 252] on div "Planned Maint Paris (Le Bourget) Planned Maint London (Luton) Planned Maint Lon…" at bounding box center [529, 245] width 800 height 419
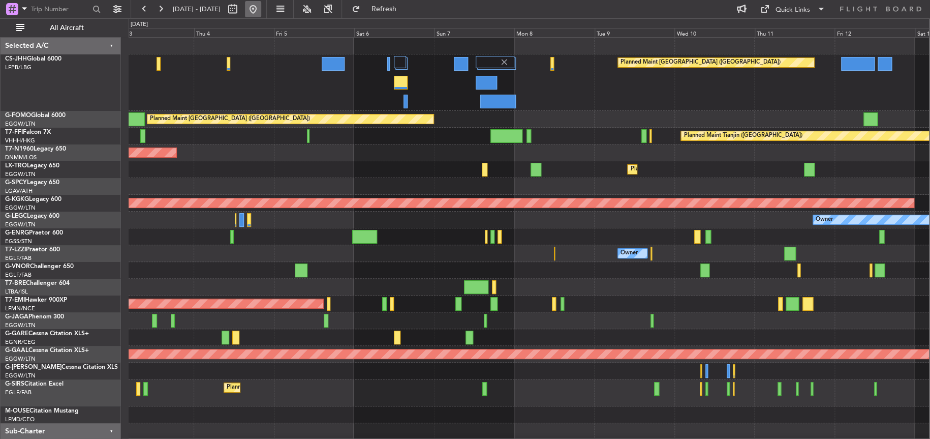
click at [261, 8] on button at bounding box center [253, 9] width 16 height 16
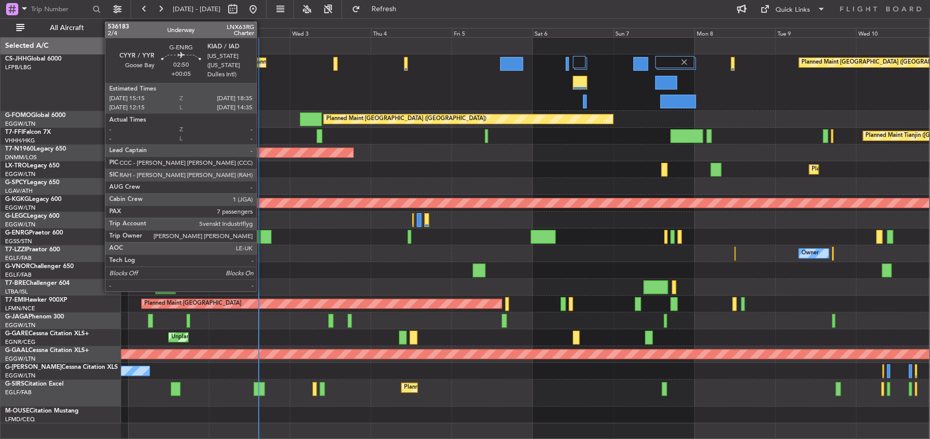
click at [261, 239] on div at bounding box center [266, 237] width 12 height 14
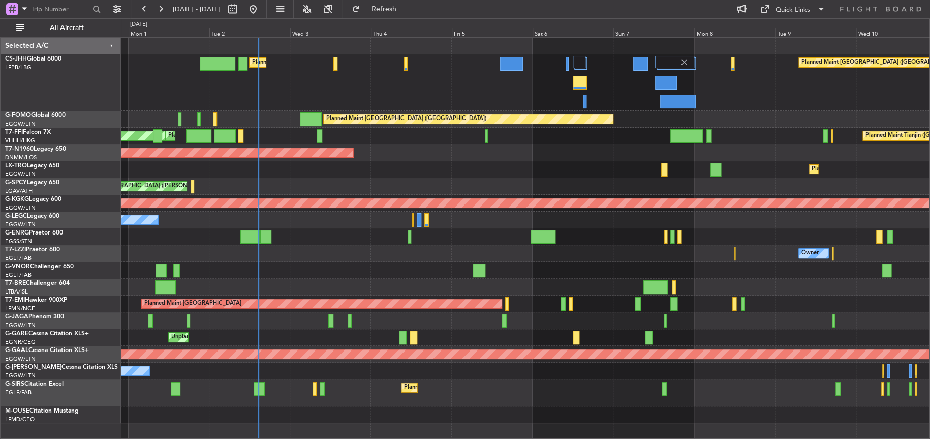
click at [243, 113] on div "Planned Maint [GEOGRAPHIC_DATA] ([GEOGRAPHIC_DATA])" at bounding box center [525, 119] width 808 height 17
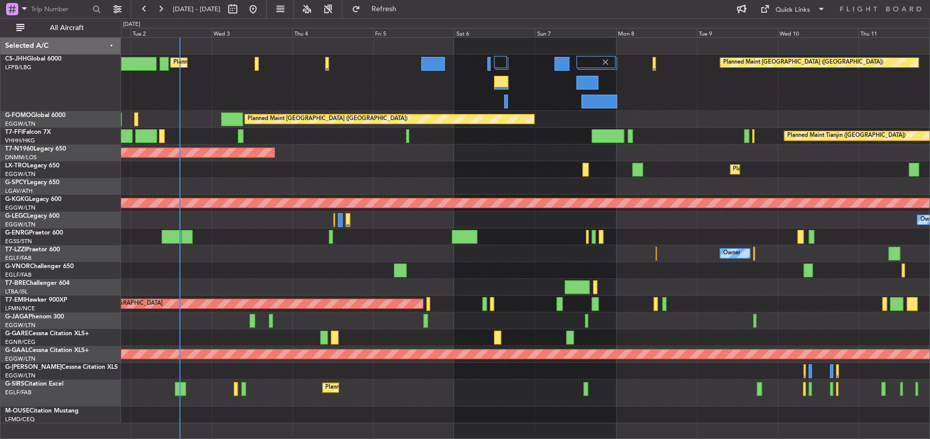
click at [285, 272] on div at bounding box center [525, 270] width 808 height 17
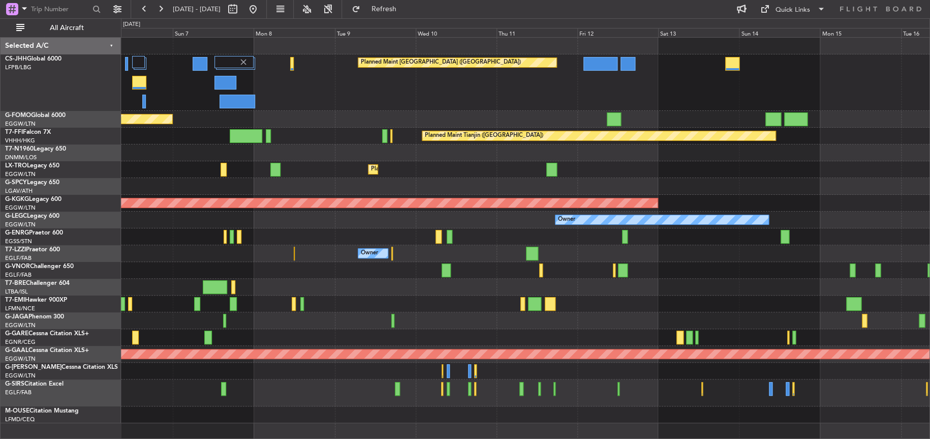
click at [319, 277] on div "Planned Maint Paris (Le Bourget) Planned Maint London (Luton) Planned Maint Tia…" at bounding box center [525, 230] width 808 height 385
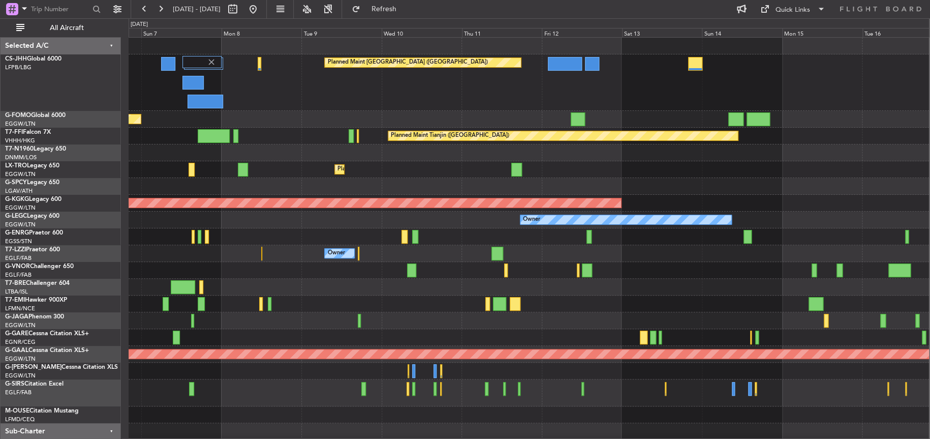
click at [746, 318] on div at bounding box center [529, 320] width 800 height 17
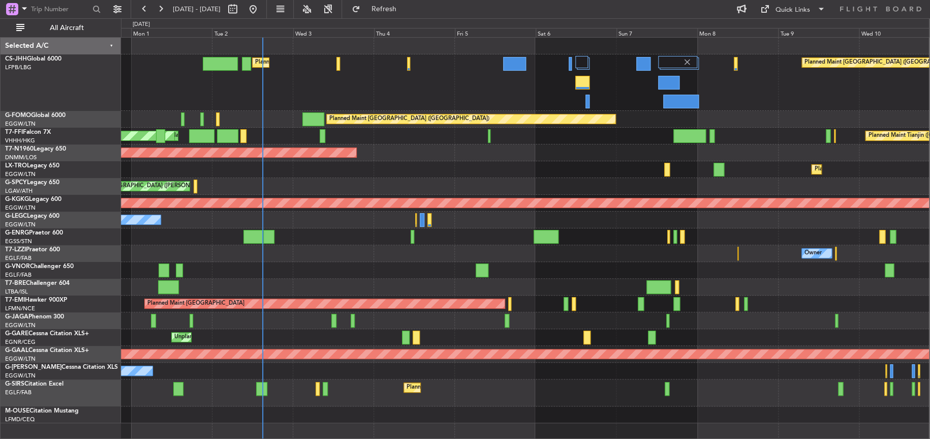
click at [446, 155] on div "Planned Maint [GEOGRAPHIC_DATA] ([GEOGRAPHIC_DATA])" at bounding box center [525, 152] width 808 height 17
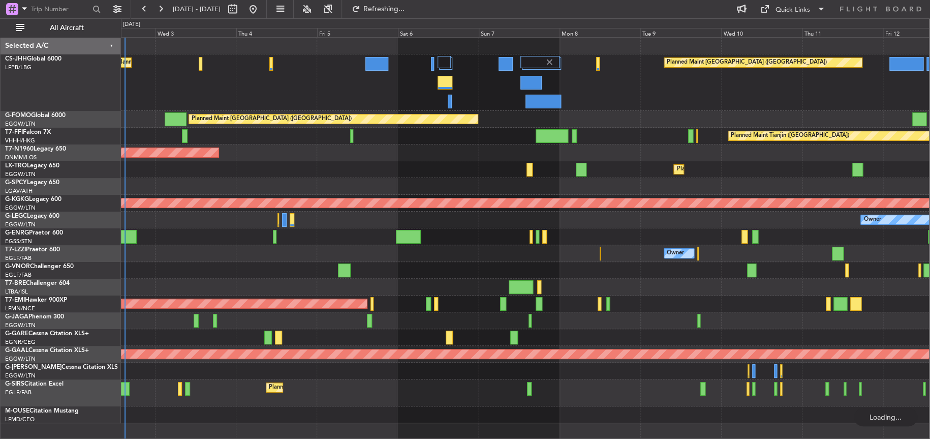
click at [376, 173] on div "Planned Maint Dusseldorf" at bounding box center [525, 169] width 808 height 17
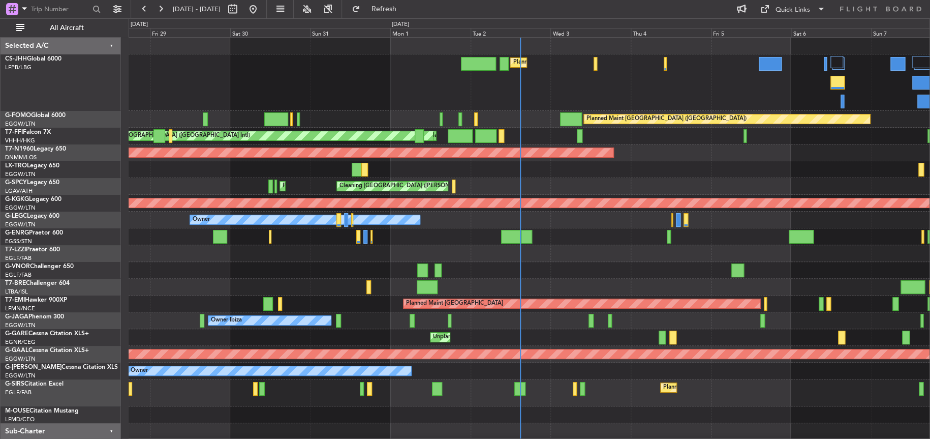
click at [679, 159] on div "Planned Maint [GEOGRAPHIC_DATA] ([GEOGRAPHIC_DATA])" at bounding box center [529, 152] width 801 height 17
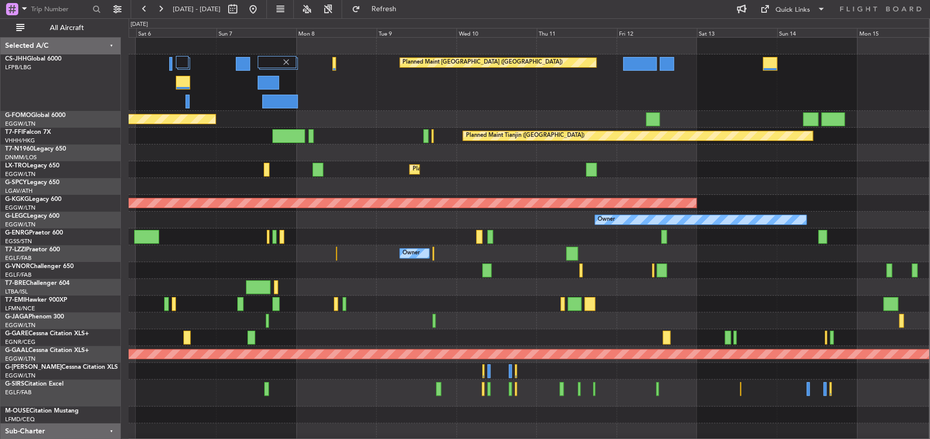
click at [155, 224] on div "Planned Maint [GEOGRAPHIC_DATA] ([GEOGRAPHIC_DATA]) Planned Maint [GEOGRAPHIC_D…" at bounding box center [529, 247] width 800 height 419
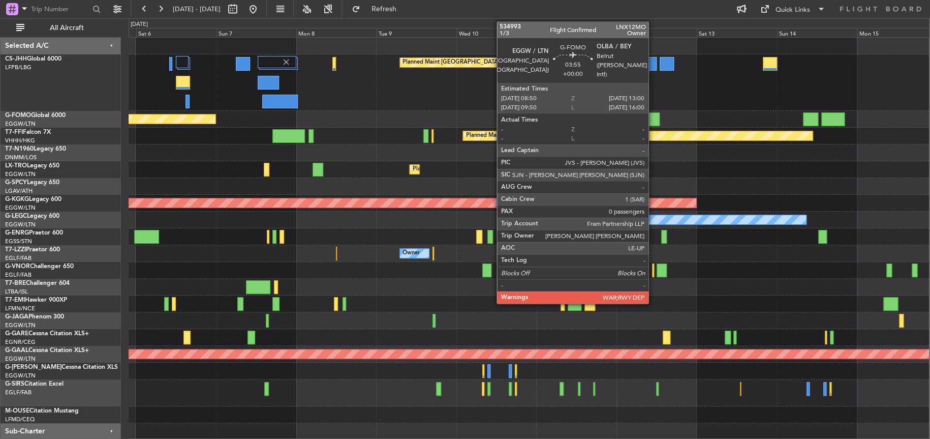
click at [653, 120] on div at bounding box center [653, 119] width 14 height 14
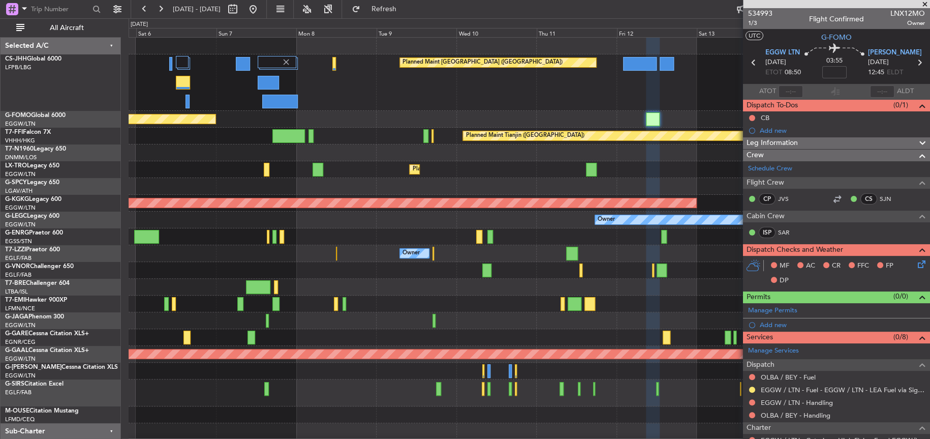
click at [399, 316] on div at bounding box center [529, 320] width 800 height 17
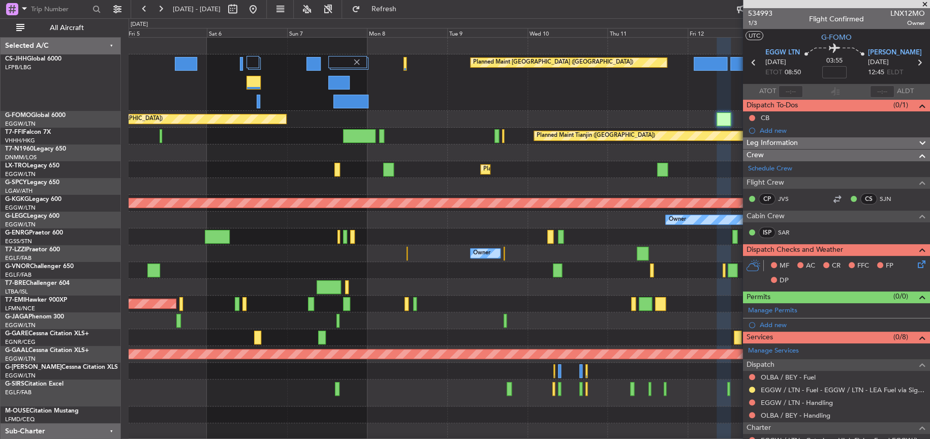
click at [513, 80] on div "Planned Maint Paris (Le Bourget) Planned Maint London (Luton)" at bounding box center [529, 82] width 801 height 56
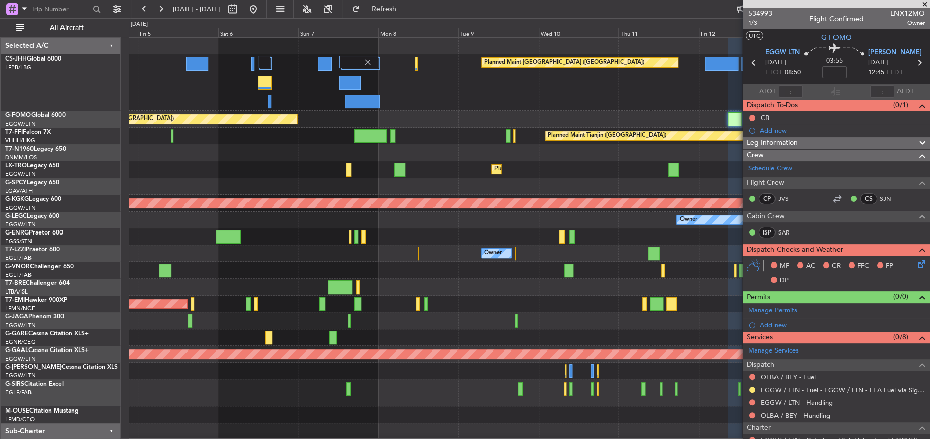
click at [385, 95] on div "Planned Maint Paris (Le Bourget) Planned Maint London (Luton)" at bounding box center [529, 82] width 801 height 56
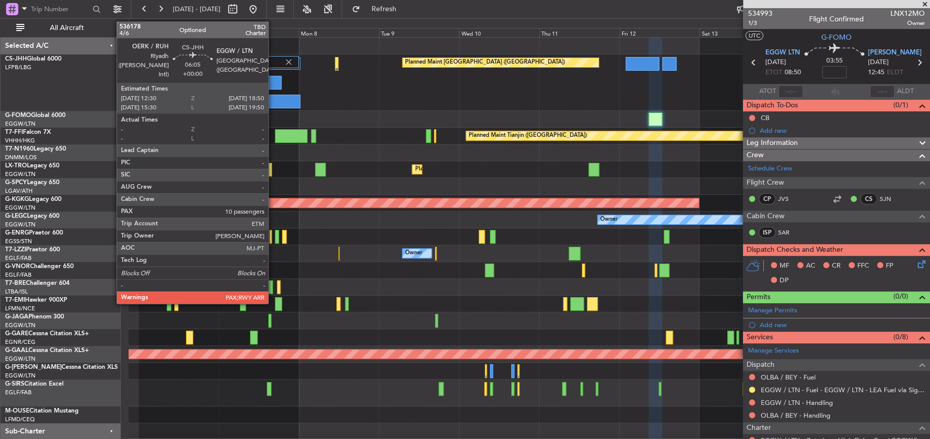
click at [273, 81] on div at bounding box center [270, 83] width 21 height 14
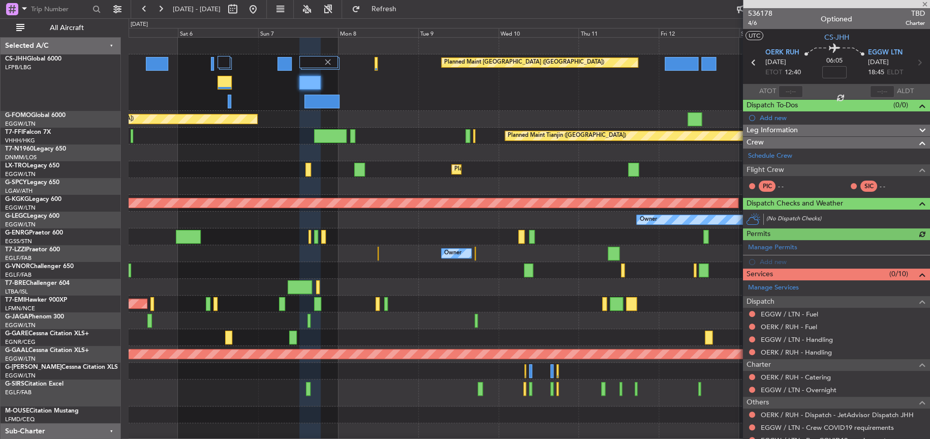
click at [586, 111] on div "Planned Maint [GEOGRAPHIC_DATA] ([GEOGRAPHIC_DATA]) Planned Maint [GEOGRAPHIC_D…" at bounding box center [529, 247] width 801 height 419
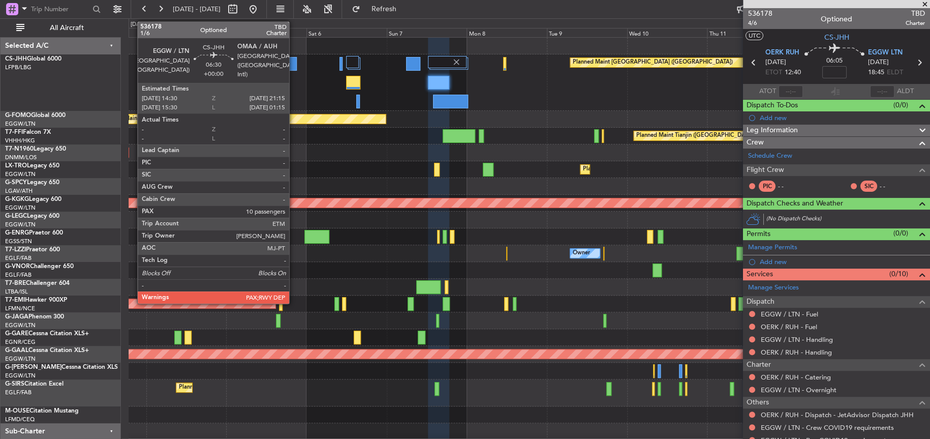
click at [294, 59] on div at bounding box center [285, 64] width 23 height 14
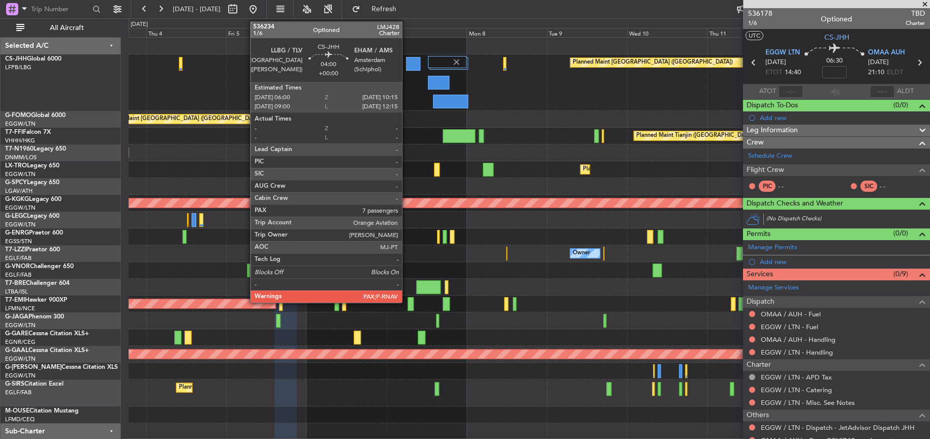
click at [407, 67] on div at bounding box center [413, 64] width 14 height 14
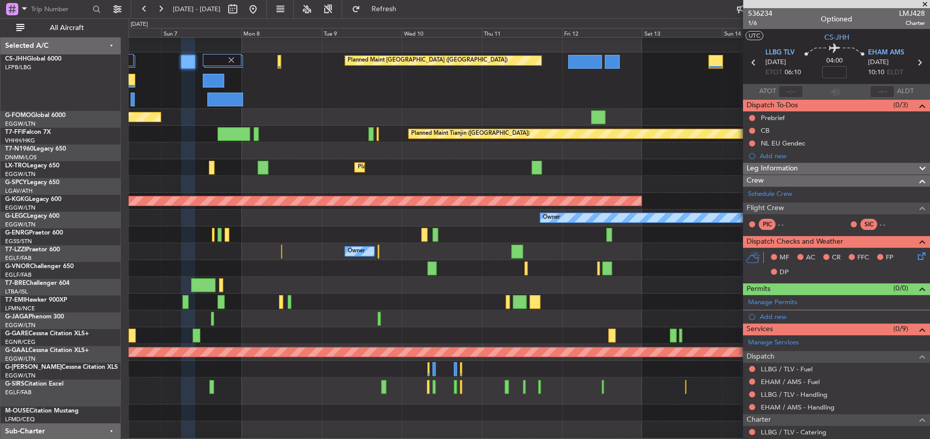
scroll to position [2, 0]
click at [303, 109] on div "Planned Maint [GEOGRAPHIC_DATA] ([GEOGRAPHIC_DATA])" at bounding box center [529, 117] width 801 height 17
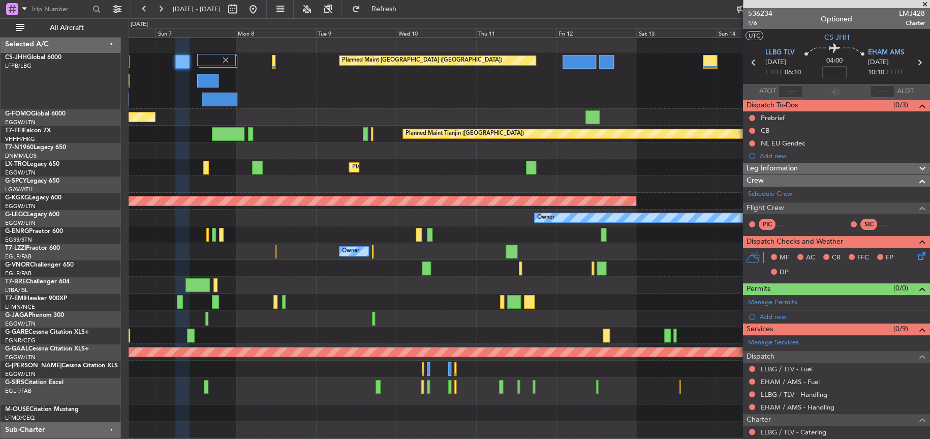
scroll to position [0, 0]
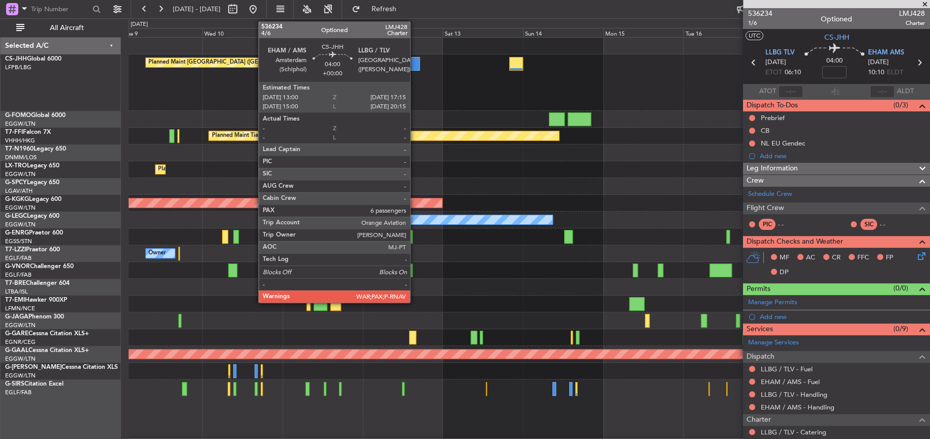
click at [415, 66] on div at bounding box center [413, 64] width 14 height 14
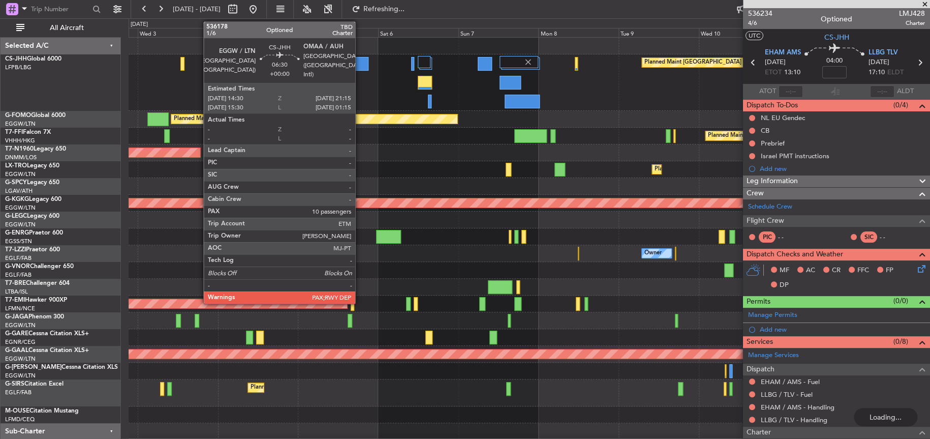
click at [360, 64] on div at bounding box center [357, 64] width 23 height 14
type input "10"
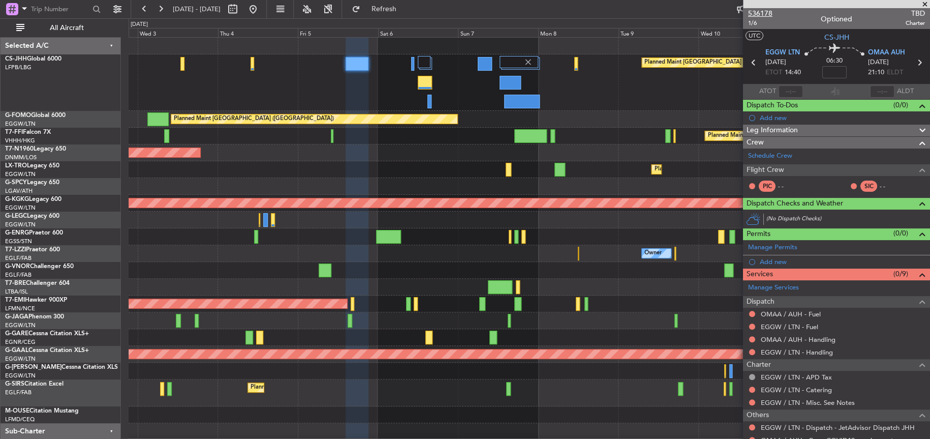
click at [759, 13] on span "536178" at bounding box center [760, 13] width 24 height 11
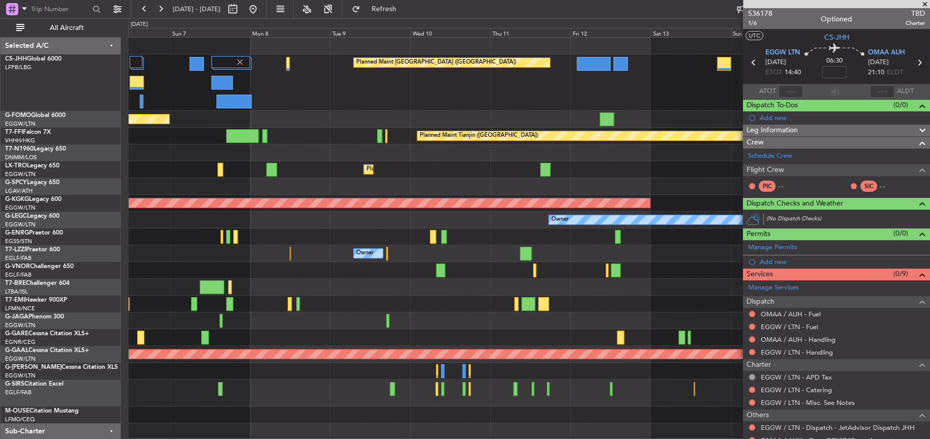
click at [313, 129] on div "Planned Maint Paris (Le Bourget) Planned Maint London (Luton) Planned Maint Tia…" at bounding box center [529, 247] width 800 height 419
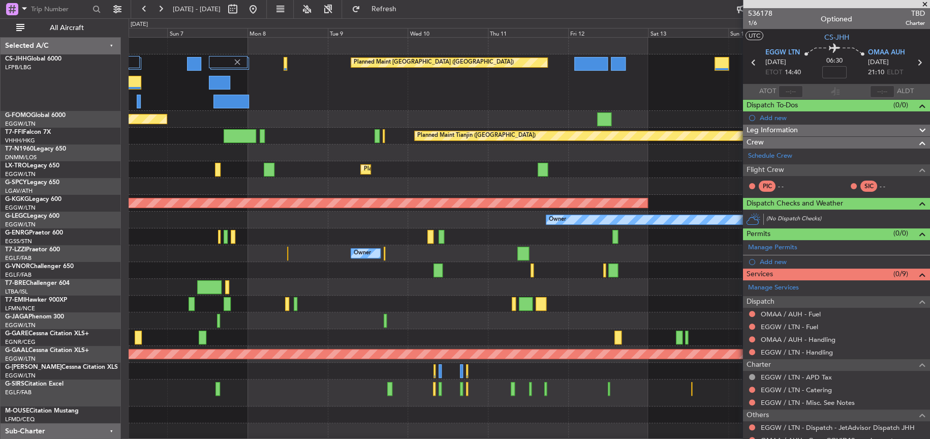
click at [860, 98] on fb-app "06 Sep 2025 - 16 Sep 2025 Refresh Quick Links All Aircraft Planned Maint Paris …" at bounding box center [465, 223] width 930 height 431
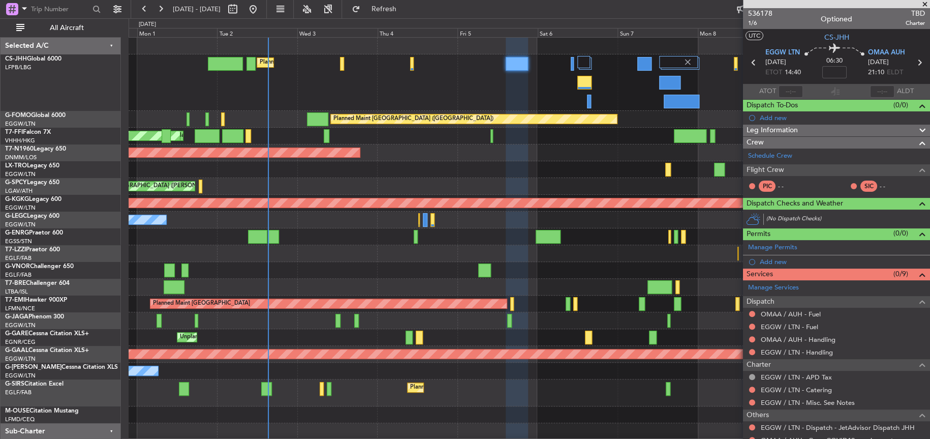
click at [338, 161] on div "Planned Maint Paris (Le Bourget) Planned Maint London (Luton) Planned Maint Lon…" at bounding box center [529, 247] width 800 height 419
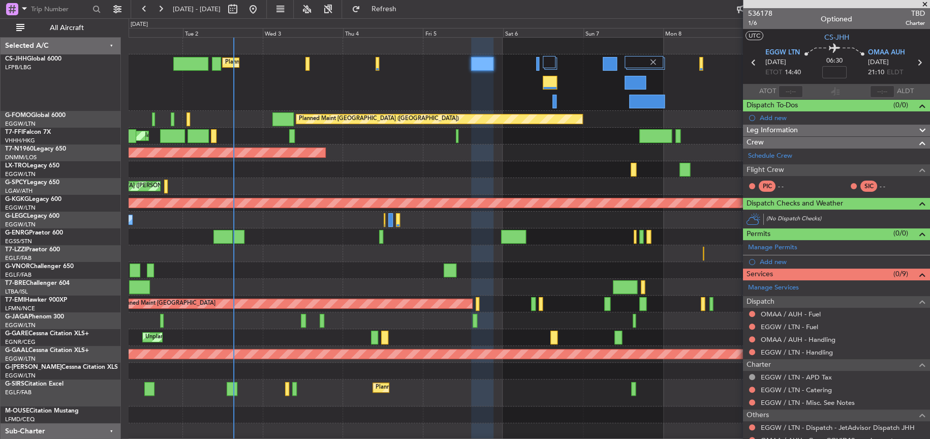
click at [427, 151] on div "Planned Maint [GEOGRAPHIC_DATA] ([GEOGRAPHIC_DATA])" at bounding box center [529, 152] width 800 height 17
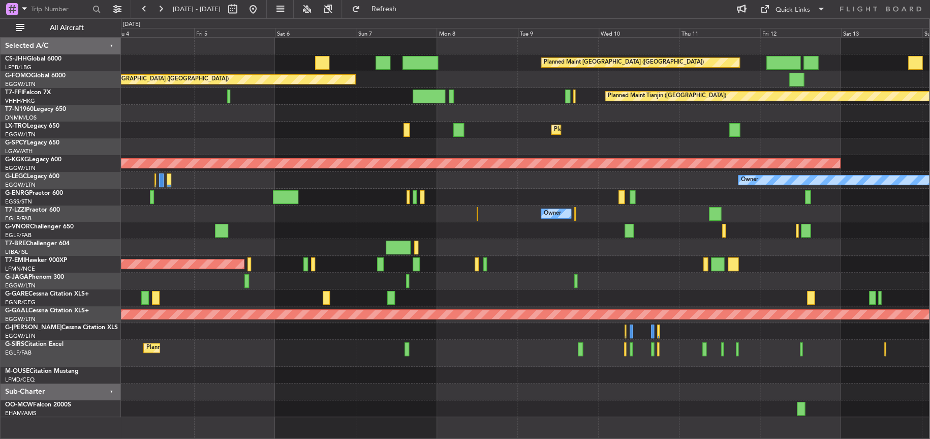
click at [455, 395] on div at bounding box center [525, 391] width 808 height 17
click at [398, 223] on div at bounding box center [525, 230] width 808 height 17
click at [305, 208] on div "Owner" at bounding box center [525, 213] width 808 height 17
click at [261, 12] on button at bounding box center [253, 9] width 16 height 16
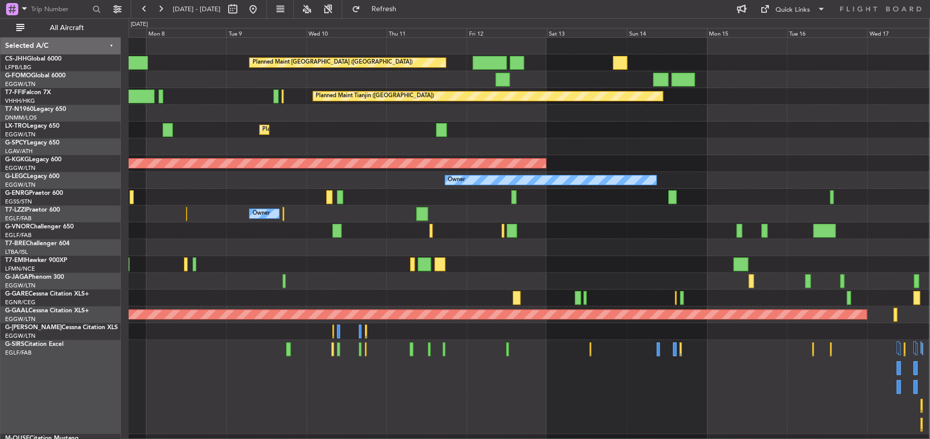
click at [23, 387] on div "Planned Maint Paris (Le Bourget) Planned Maint London (Luton) Planned Maint Tia…" at bounding box center [465, 228] width 930 height 420
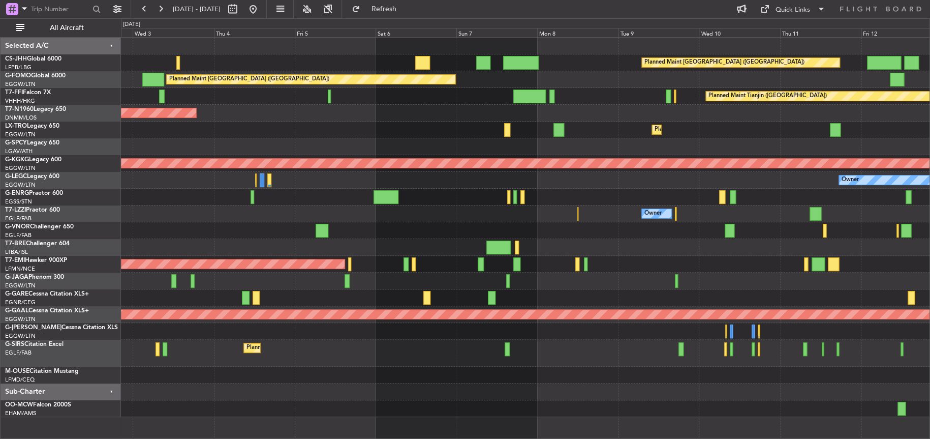
click at [274, 378] on div "Planned Maint Paris (Le Bourget) Planned Maint London (Luton) Planned Maint Lon…" at bounding box center [525, 227] width 808 height 379
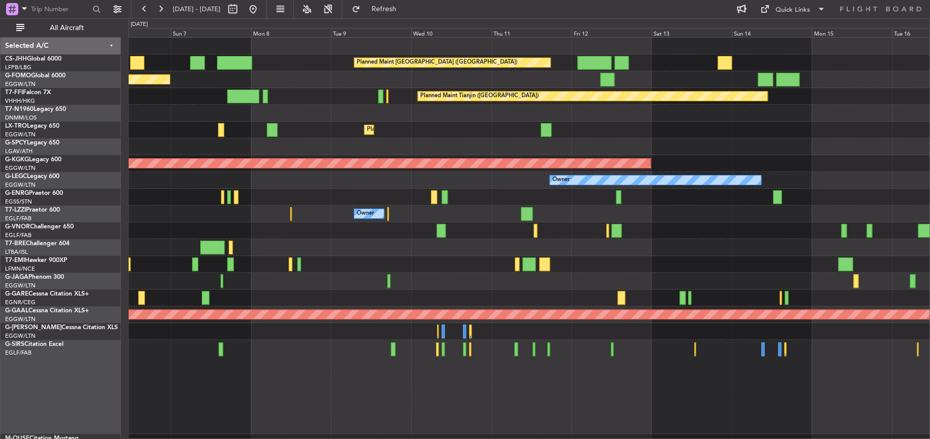
click at [275, 391] on div "Planned Maint [GEOGRAPHIC_DATA] ([GEOGRAPHIC_DATA])" at bounding box center [529, 386] width 801 height 94
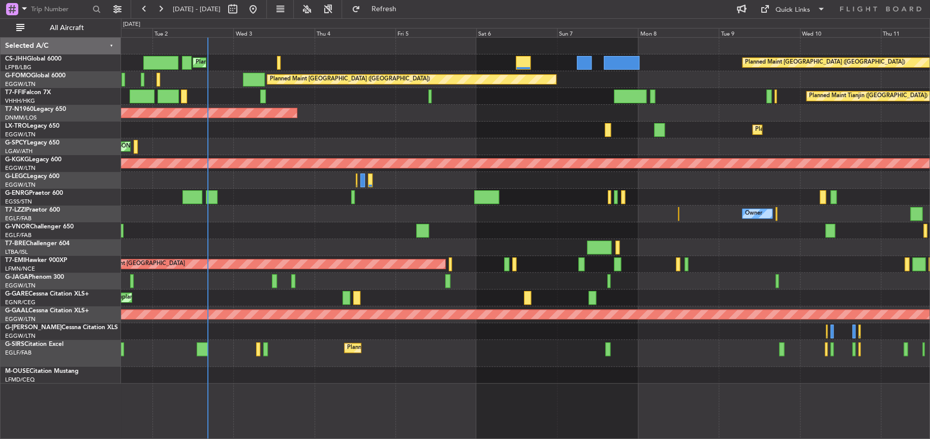
click at [323, 364] on div "Planned Maint Paris (Le Bourget) Planned Maint London (Luton) Planned Maint Lon…" at bounding box center [525, 211] width 808 height 346
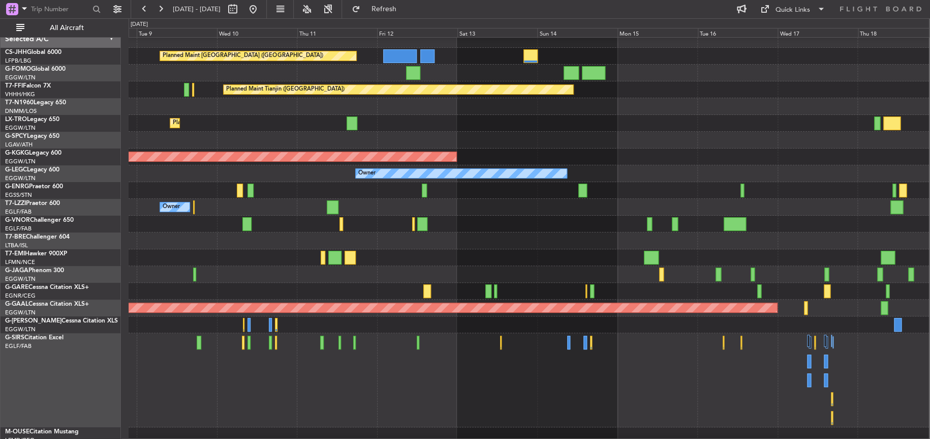
scroll to position [7, 0]
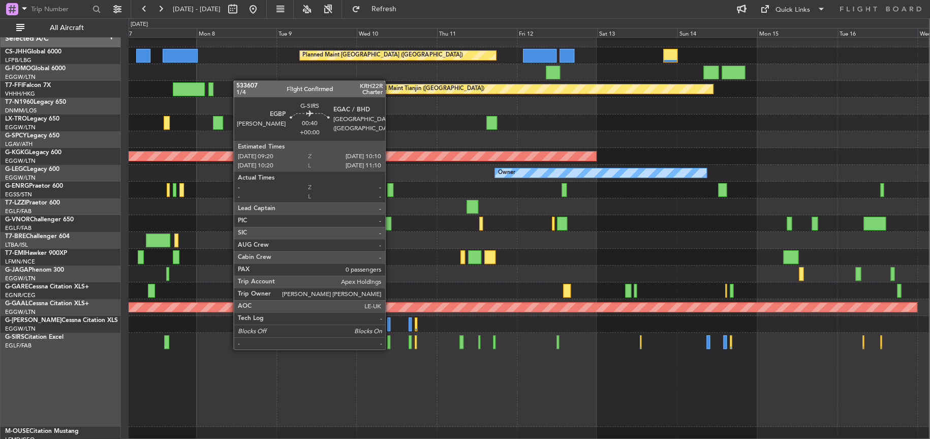
click at [390, 348] on div at bounding box center [388, 342] width 3 height 14
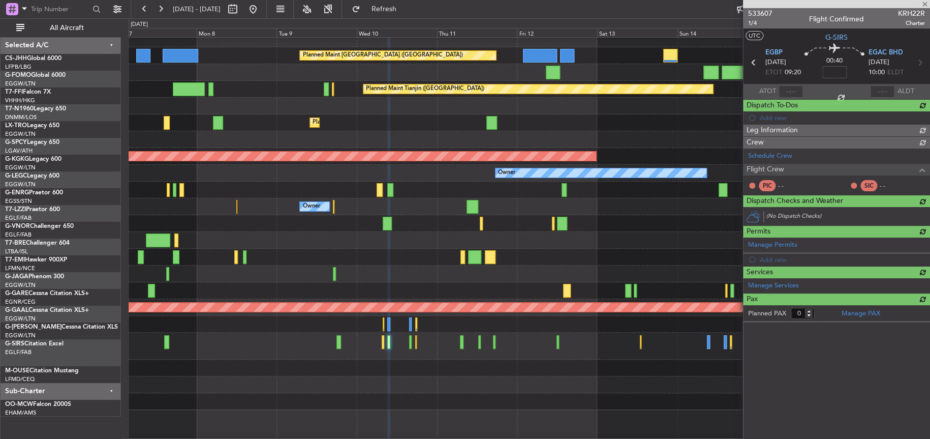
scroll to position [0, 0]
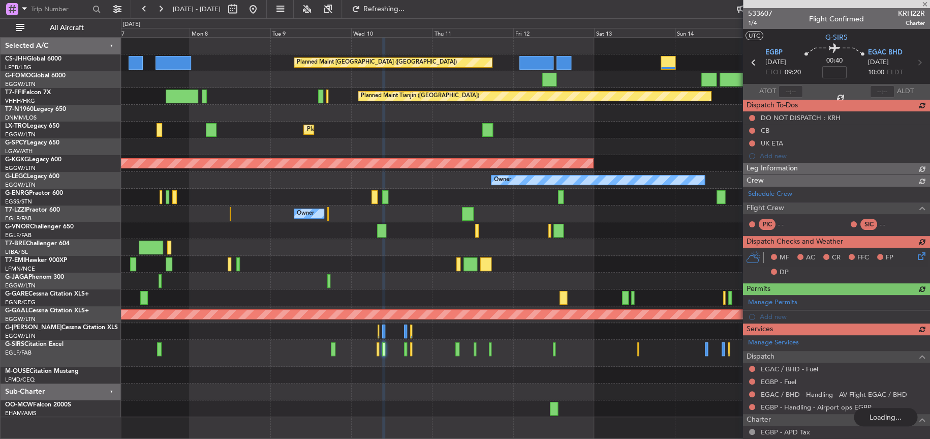
type input "+00:05"
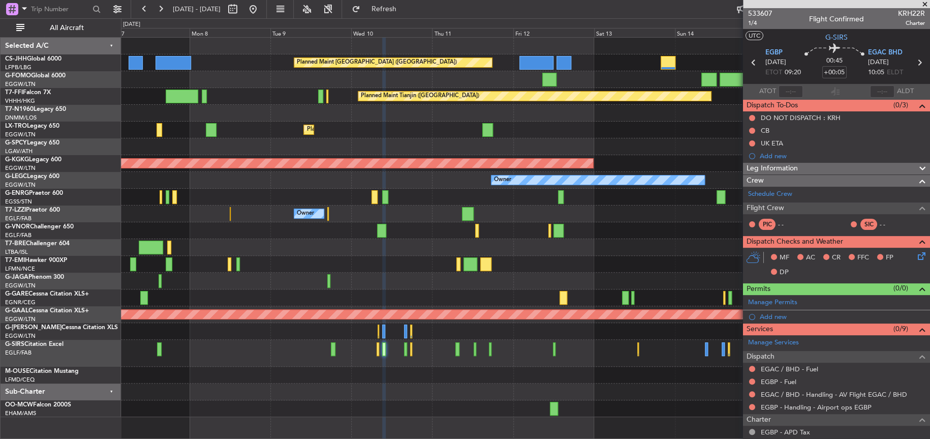
click at [849, 438] on html "07 Sep 2025 - 17 Sep 2025 Refresh Quick Links All Aircraft Planned Maint Paris …" at bounding box center [465, 219] width 930 height 439
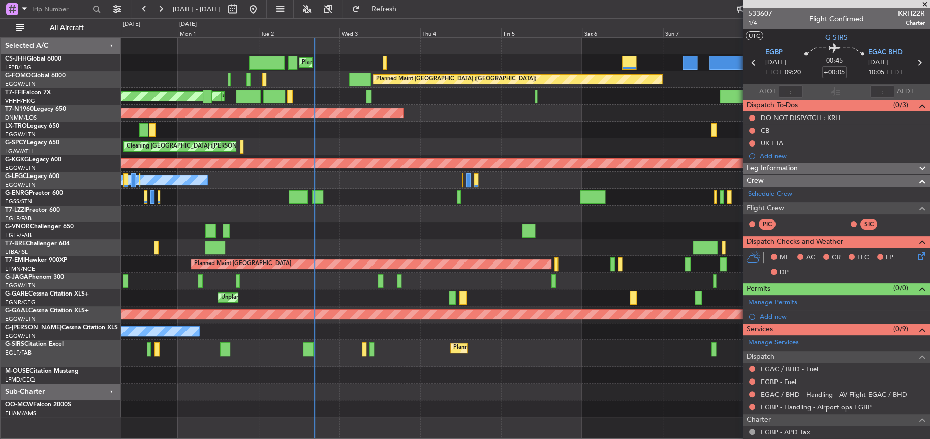
click at [589, 386] on div at bounding box center [525, 391] width 808 height 17
